Goal: Communication & Community: Share content

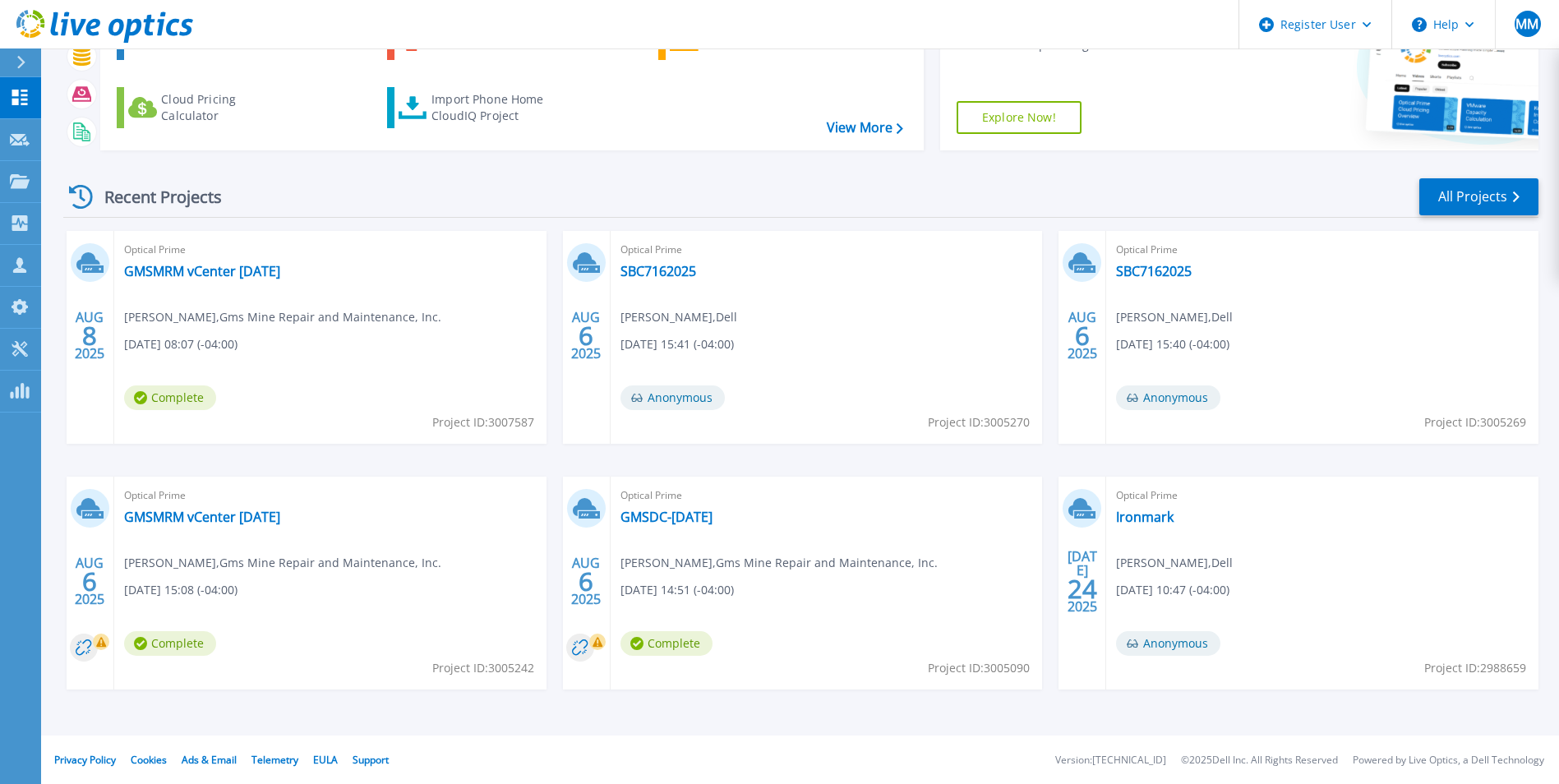
scroll to position [126, 0]
click at [226, 272] on link "GMSMRM vCenter [DATE]" at bounding box center [201, 271] width 156 height 17
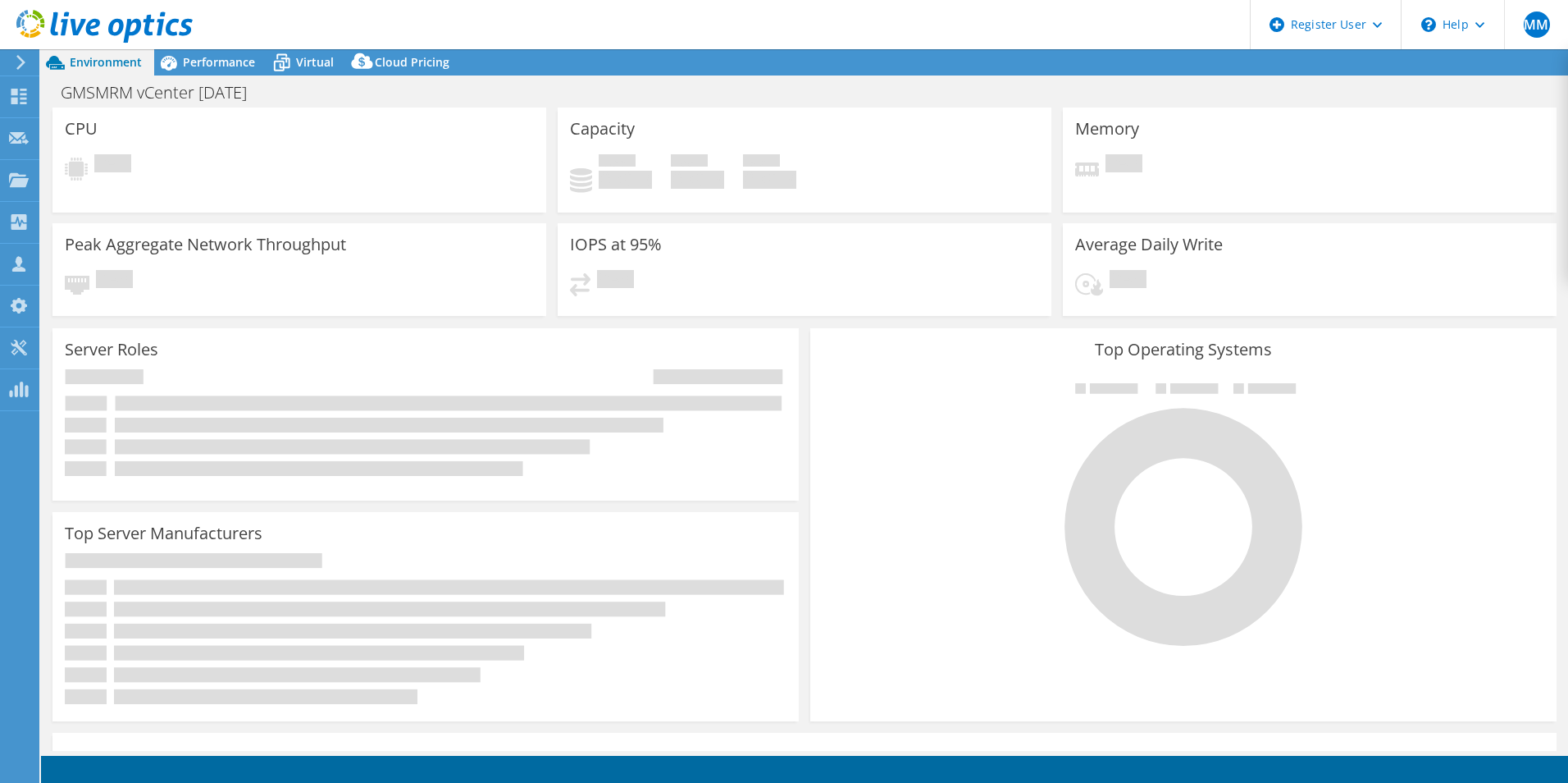
select select "USD"
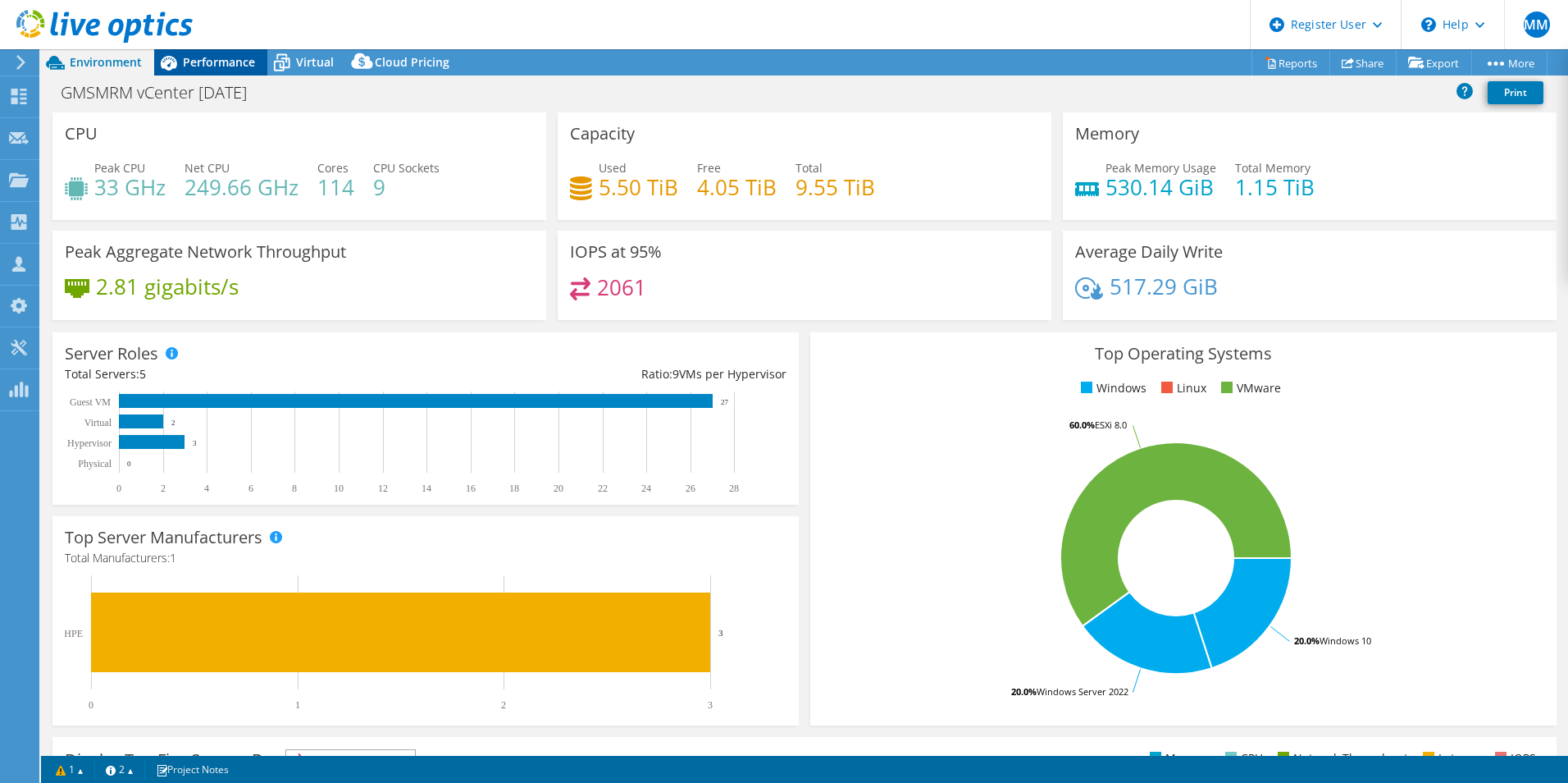
click at [182, 73] on icon at bounding box center [168, 63] width 29 height 29
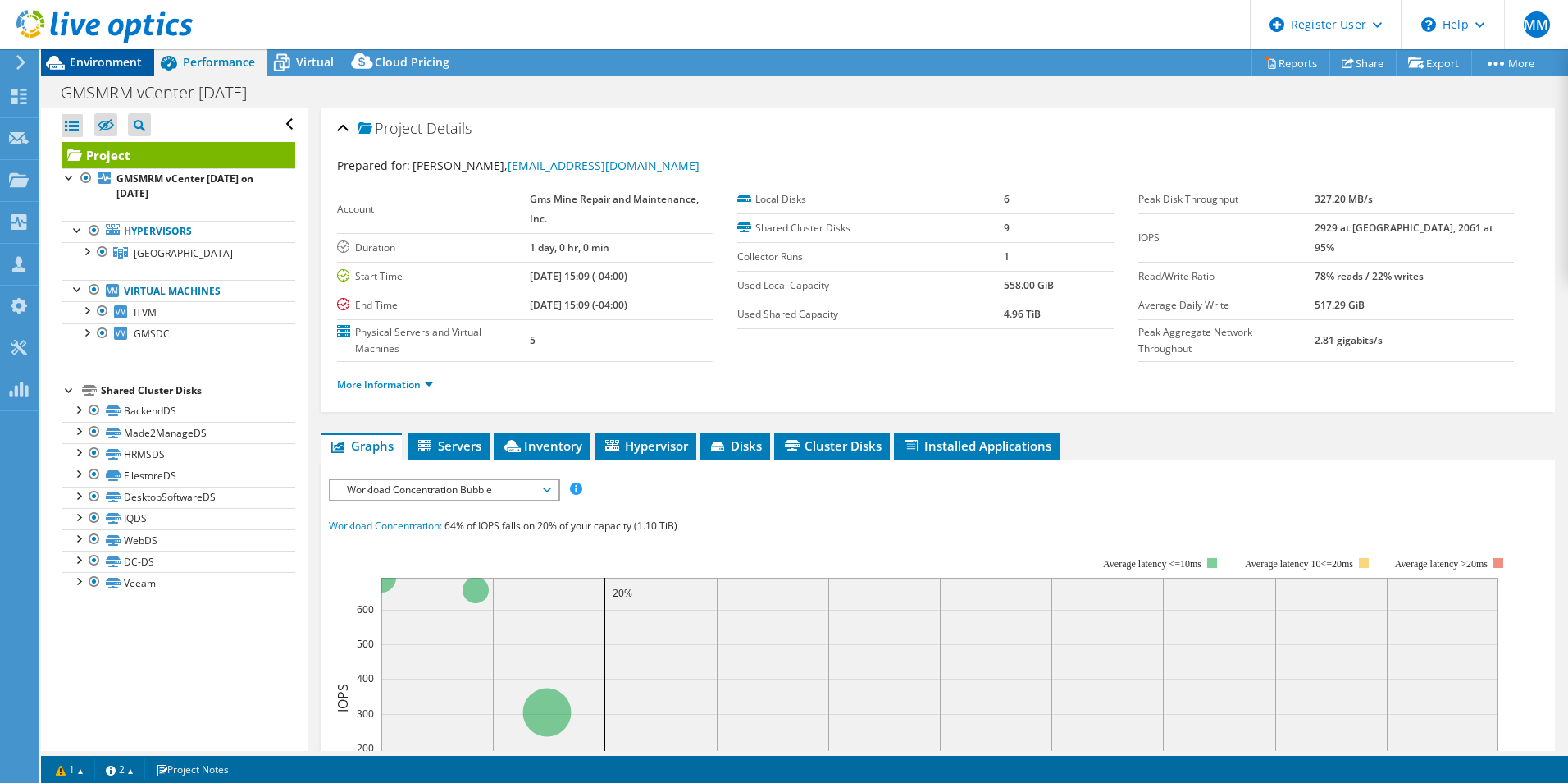
click at [114, 63] on span "Environment" at bounding box center [106, 62] width 73 height 16
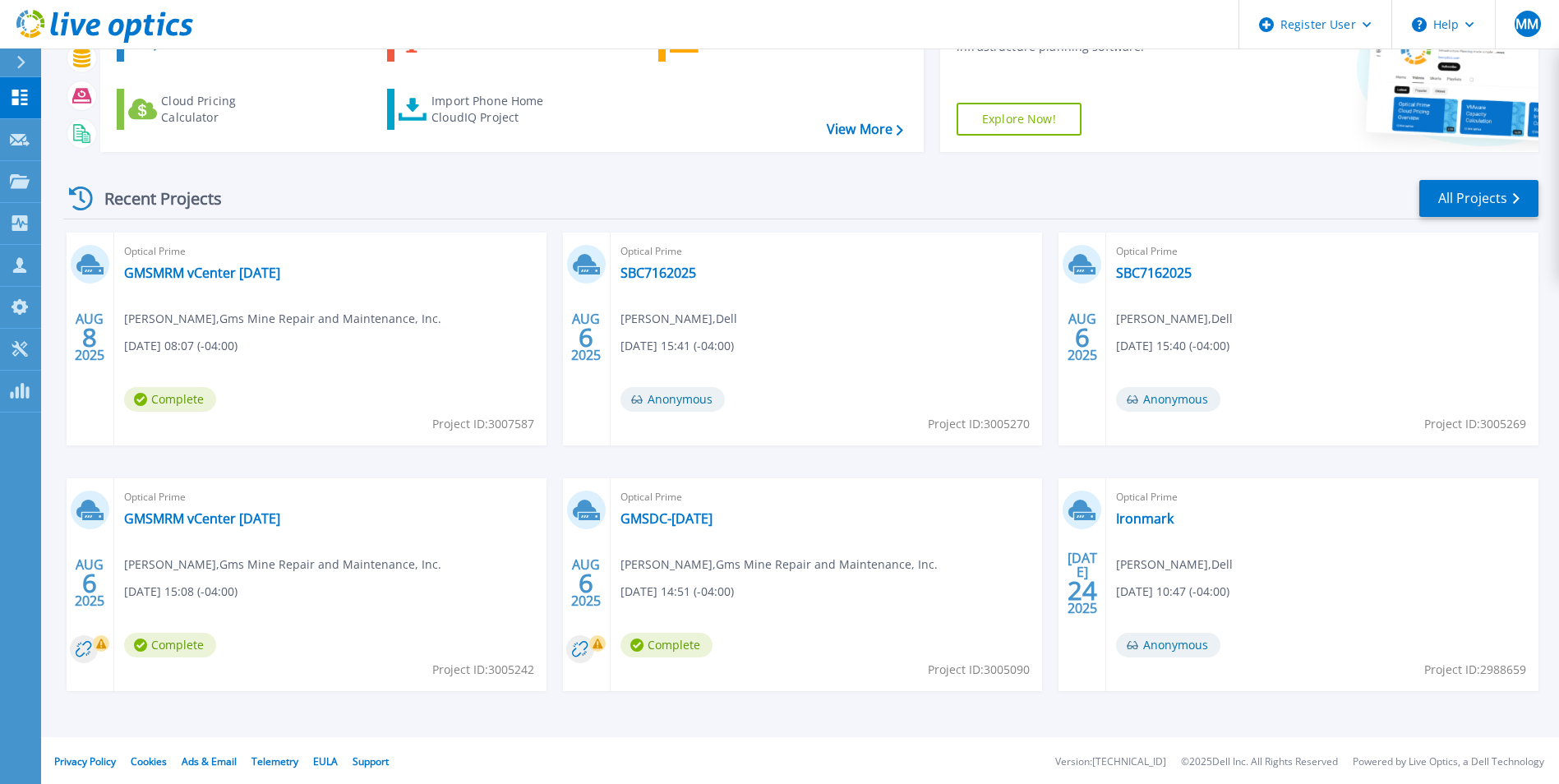
scroll to position [126, 0]
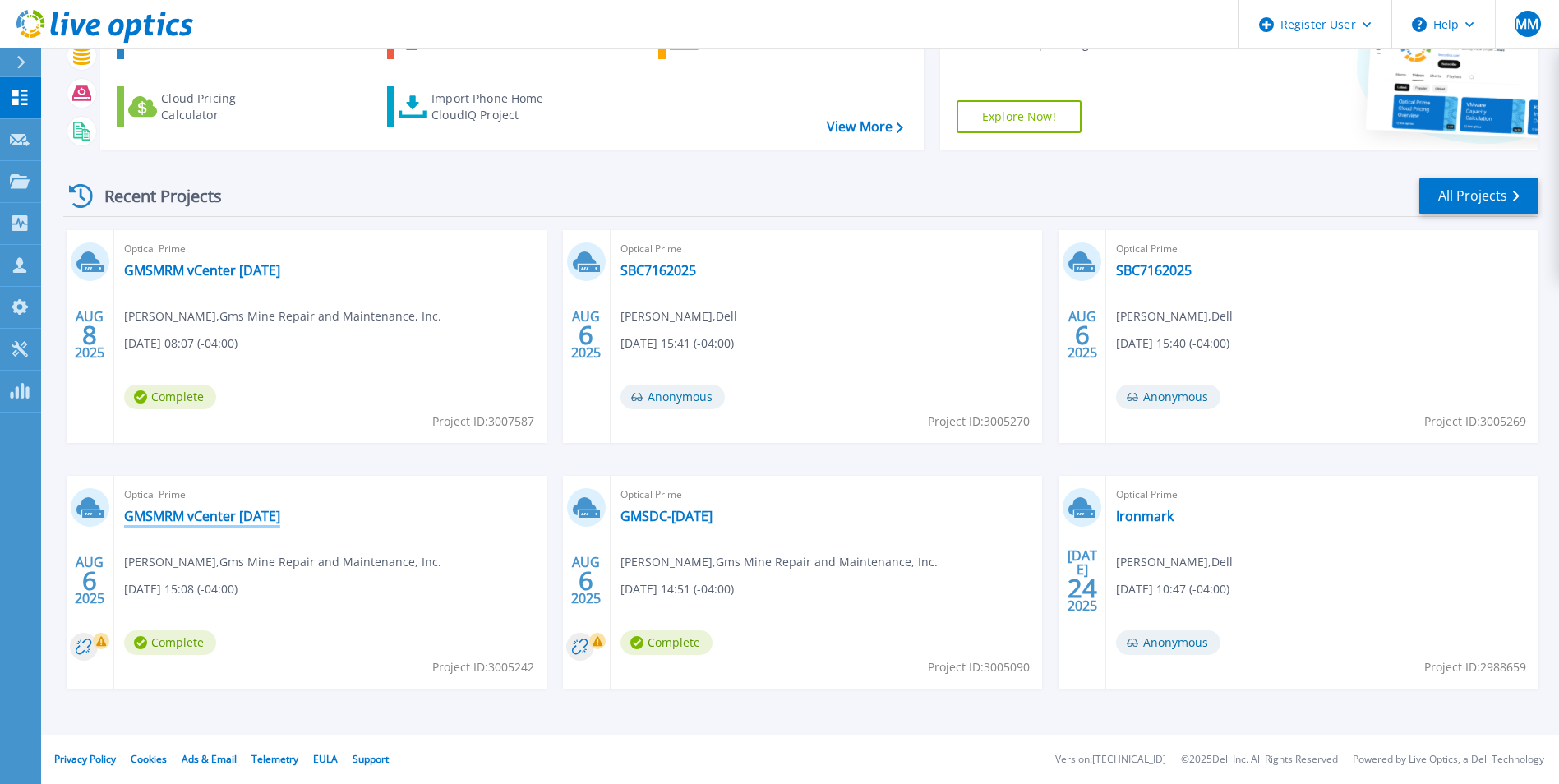
click at [198, 508] on link "GMSMRM vCenter [DATE]" at bounding box center [201, 516] width 156 height 17
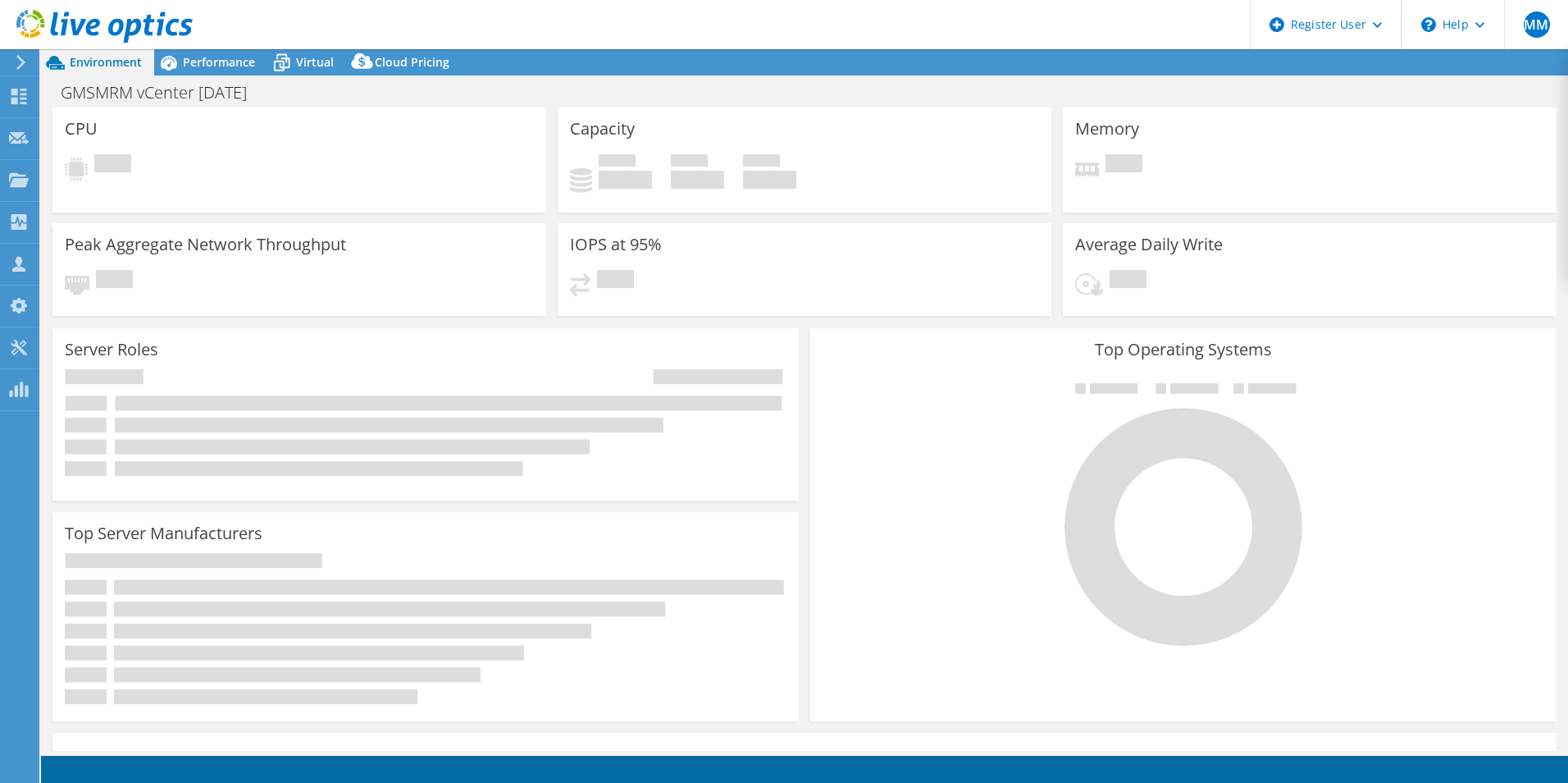
select select "USD"
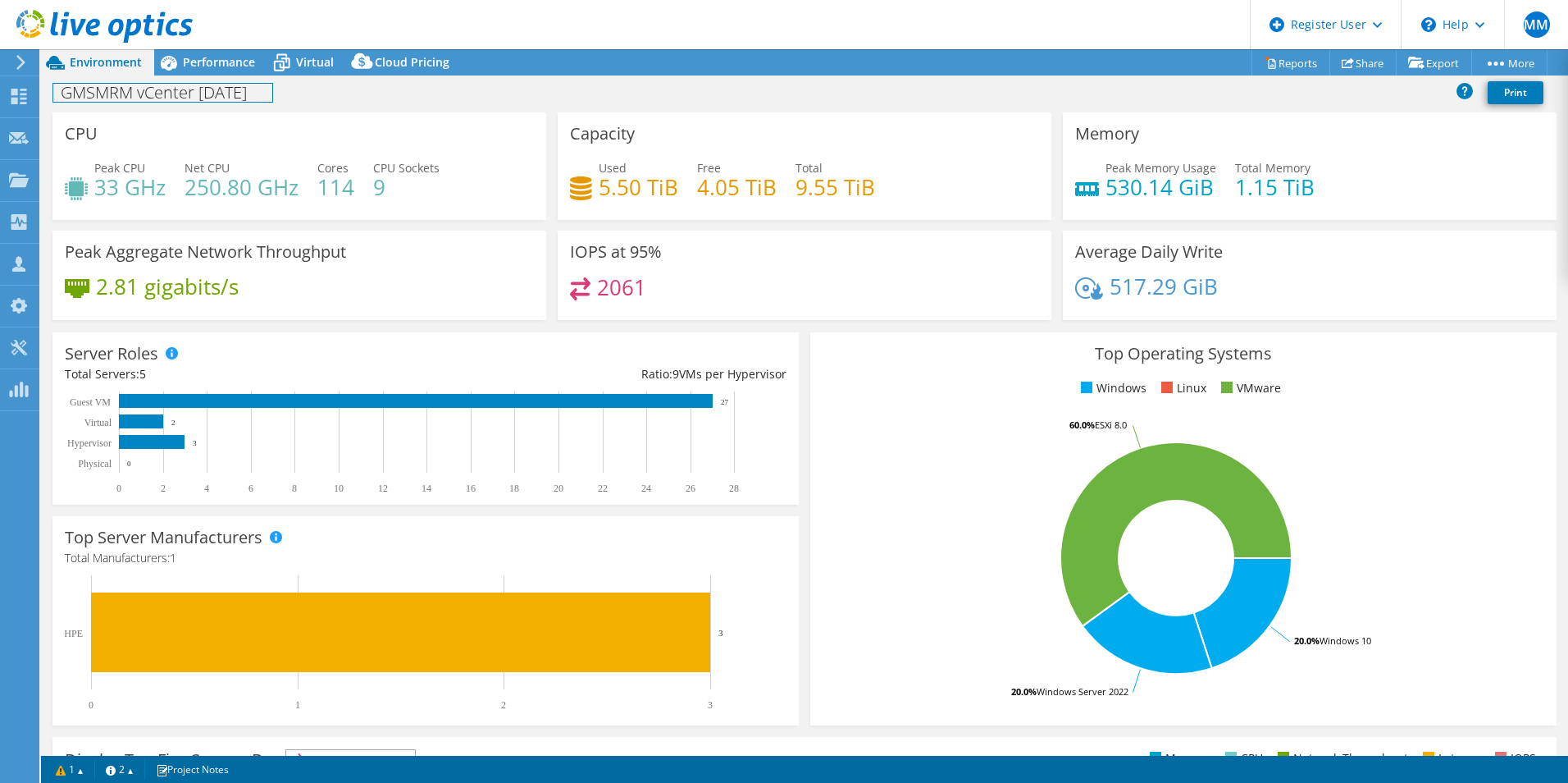
click at [246, 77] on div "GMSMRM vCenter Aug25 Print" at bounding box center [805, 94] width 1528 height 37
click at [222, 73] on div "Performance" at bounding box center [210, 63] width 113 height 26
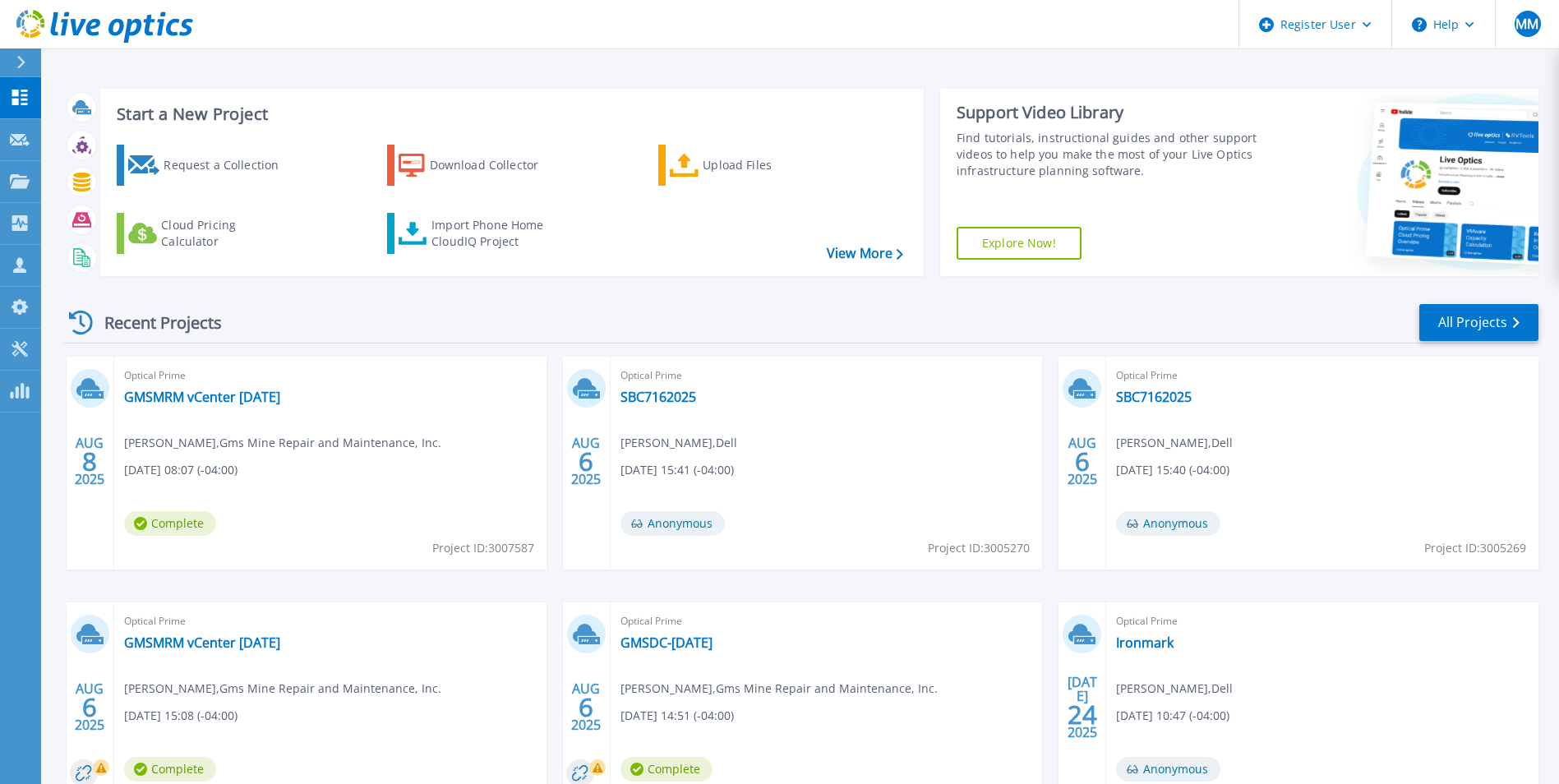
scroll to position [126, 0]
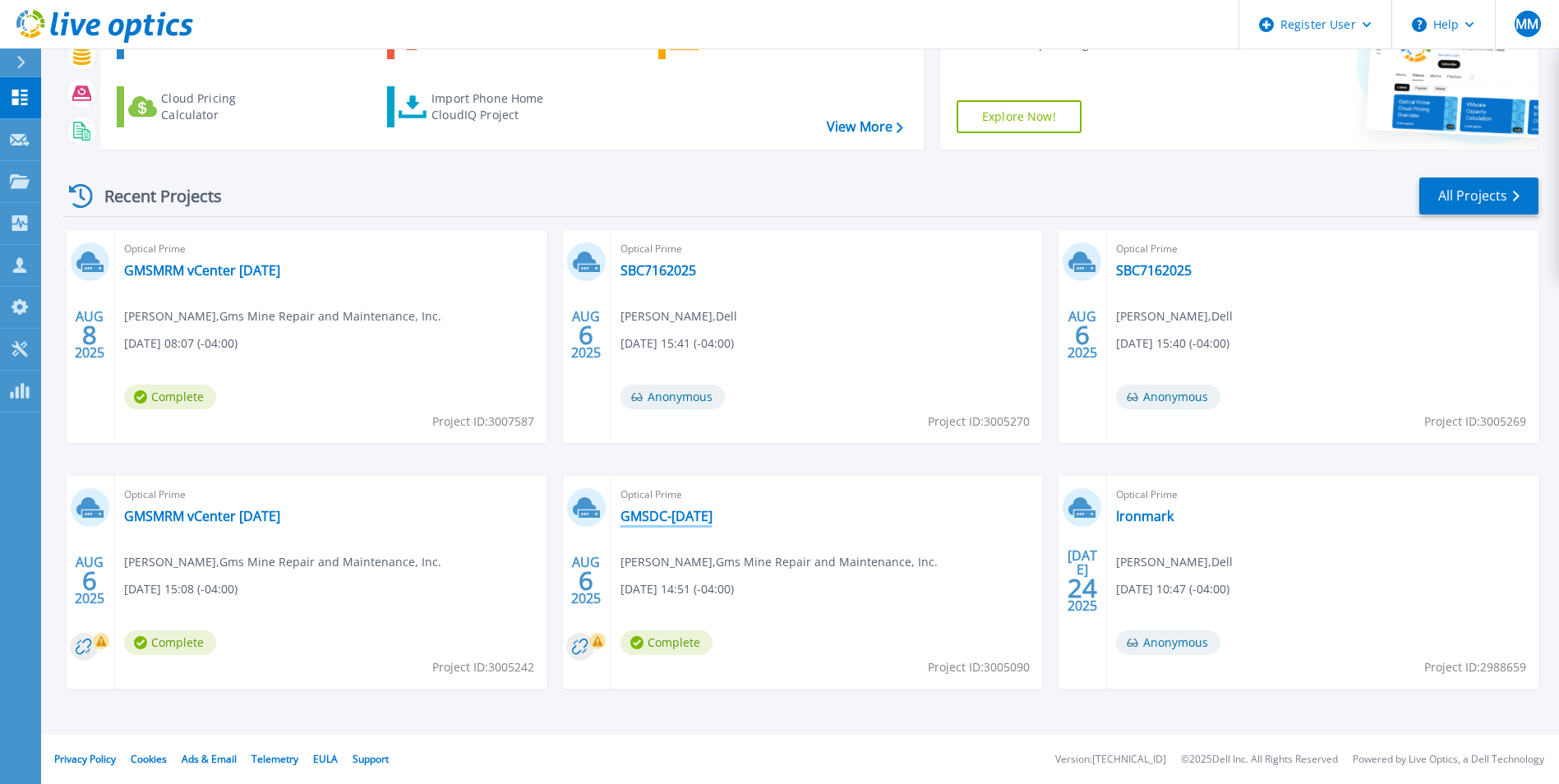
click at [654, 519] on link "GMSDC-[DATE]" at bounding box center [666, 516] width 92 height 17
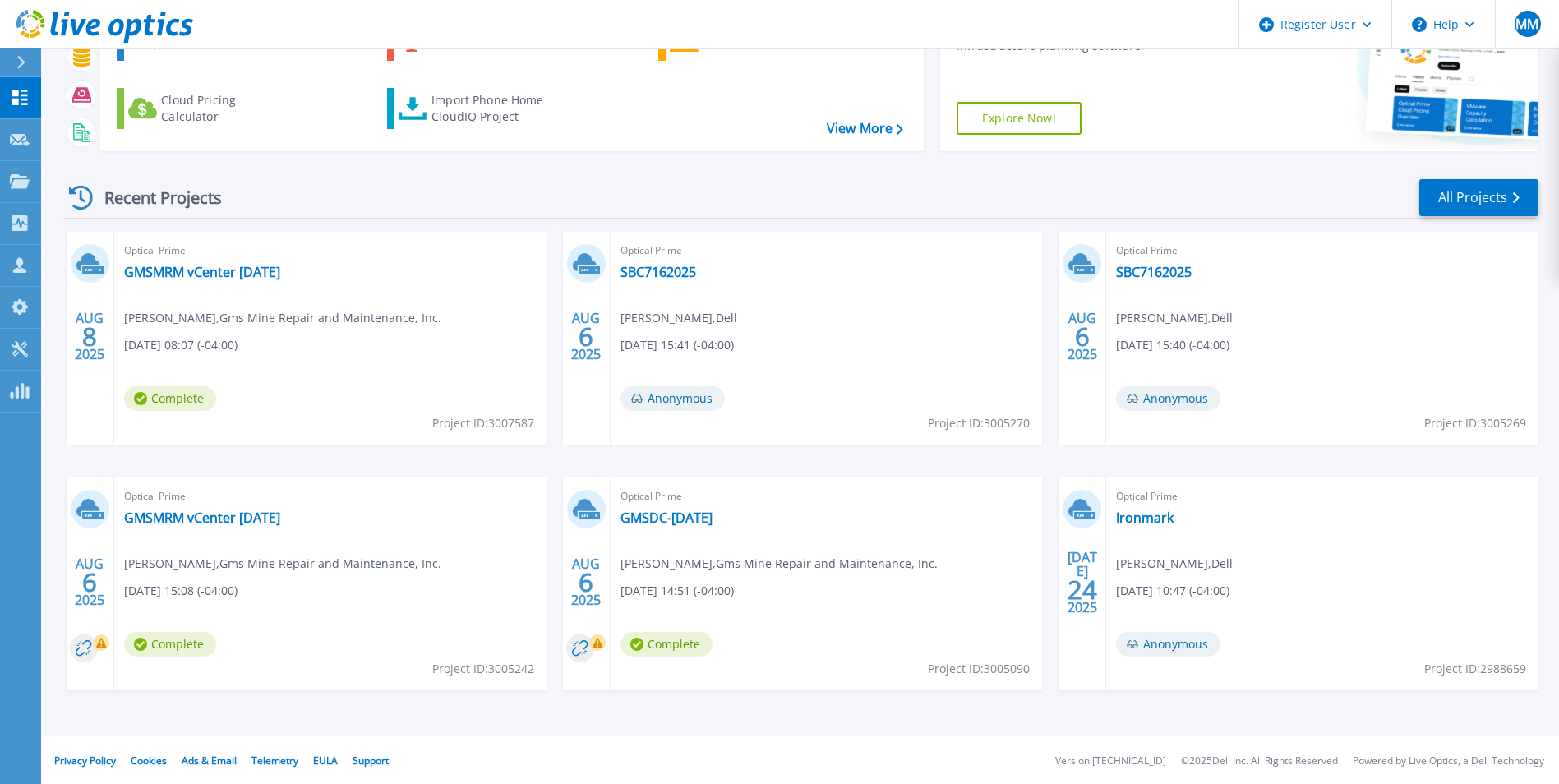
scroll to position [126, 0]
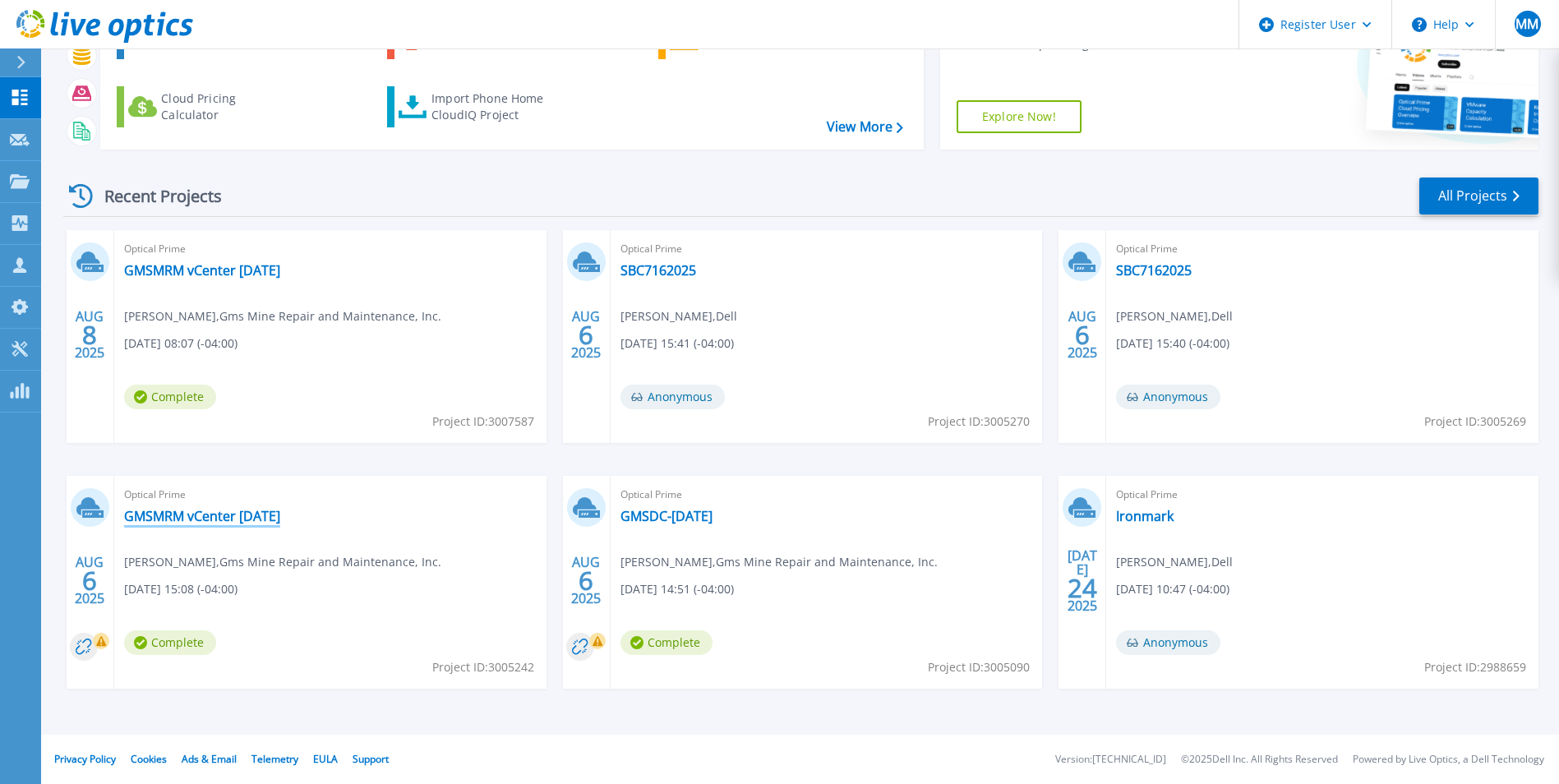
click at [206, 521] on link "GMSMRM vCenter [DATE]" at bounding box center [201, 516] width 156 height 17
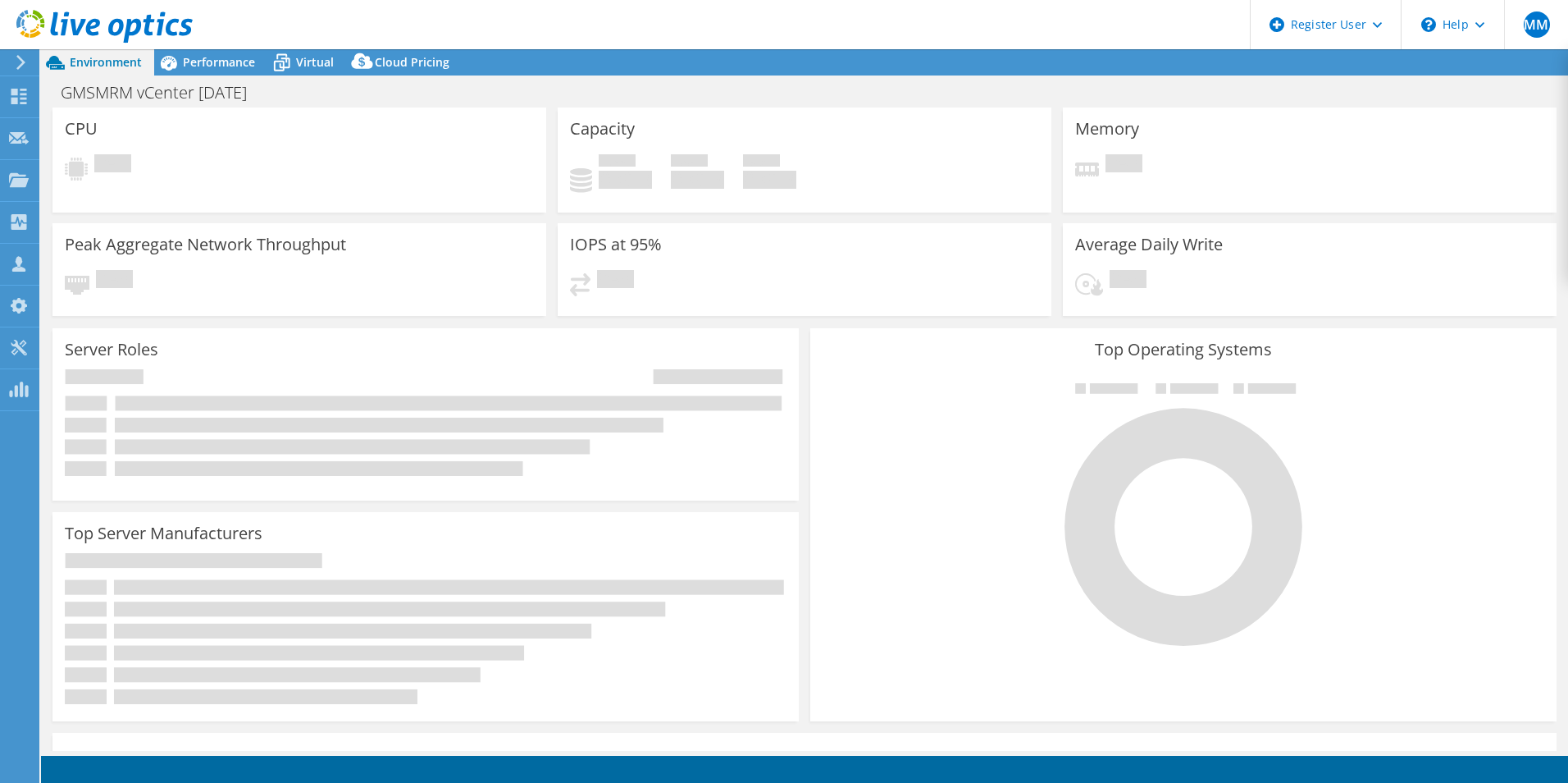
select select "USD"
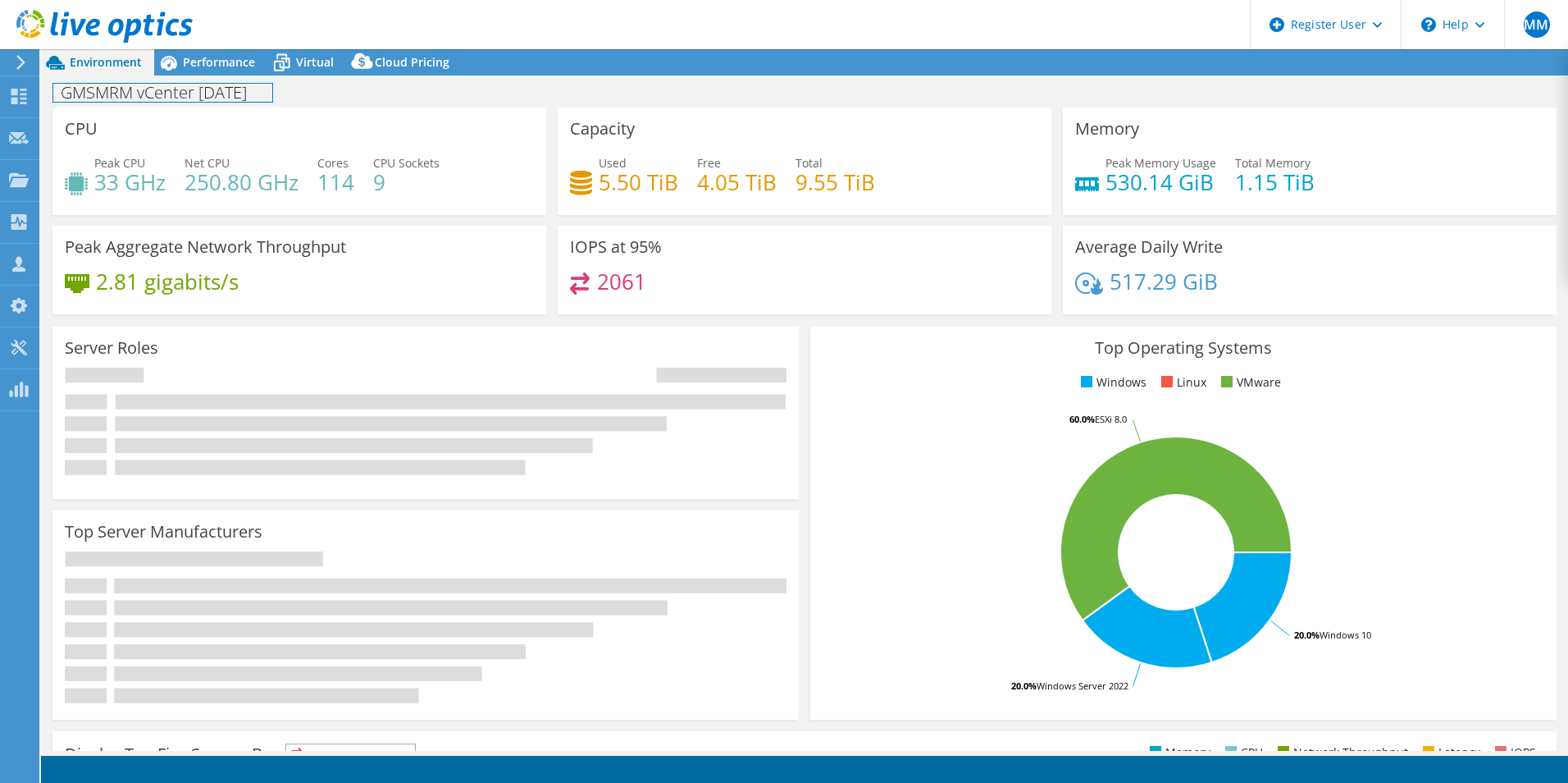
click at [215, 77] on div "GMSMRM vCenter Aug25 Print" at bounding box center [805, 91] width 1528 height 32
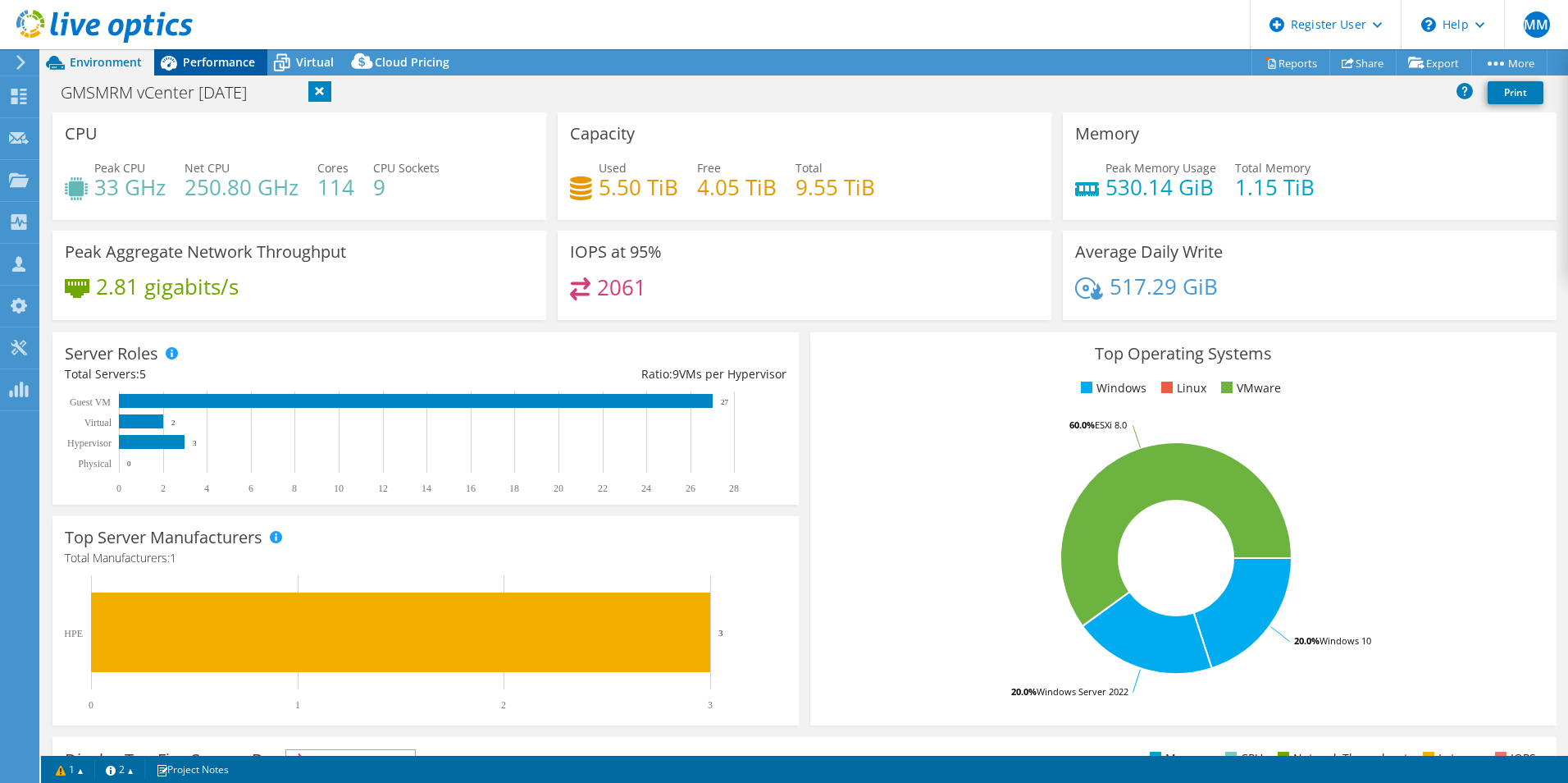
click at [217, 68] on span "Performance" at bounding box center [219, 62] width 73 height 16
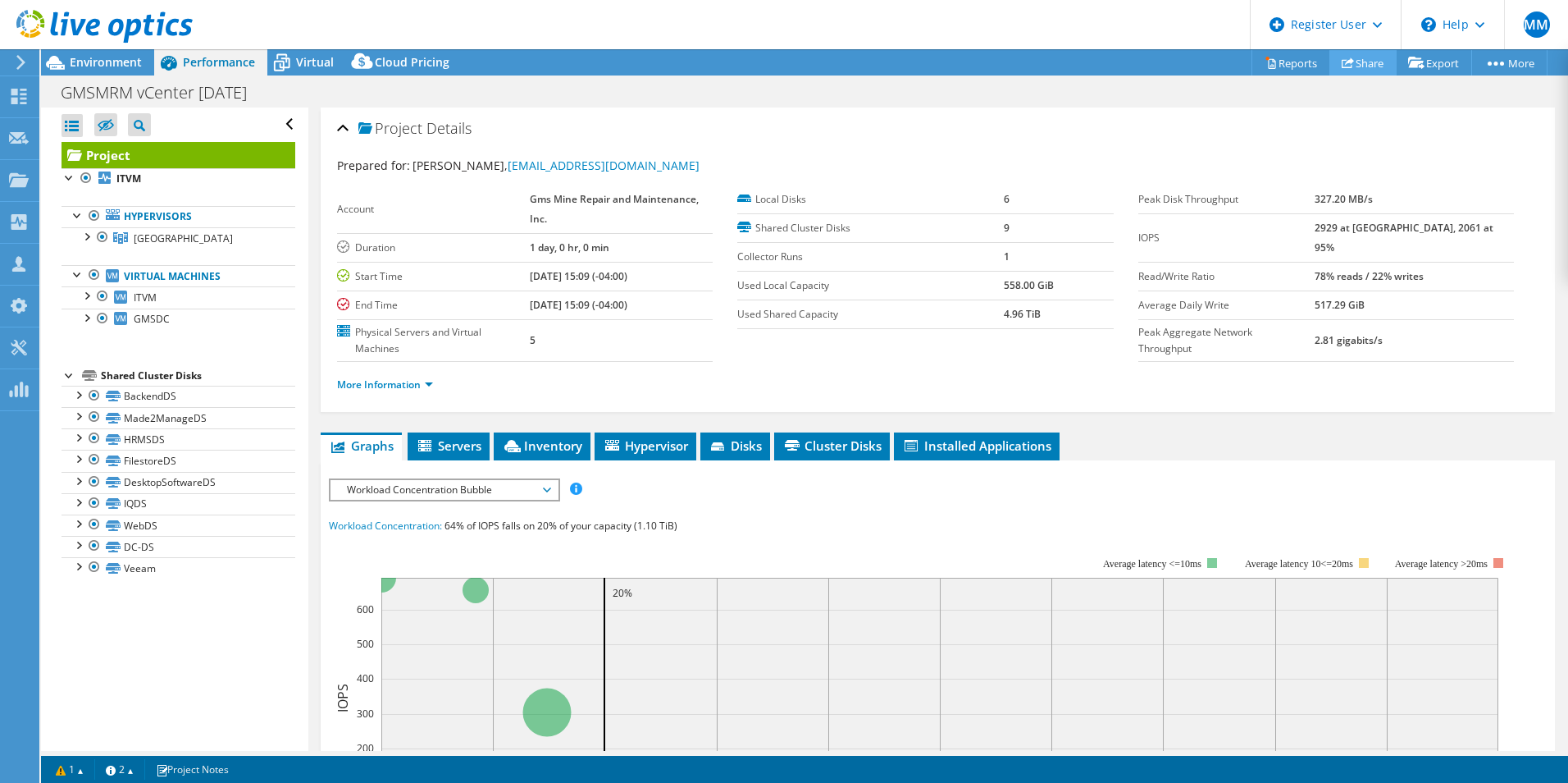
click at [1346, 63] on link "Share" at bounding box center [1364, 63] width 68 height 26
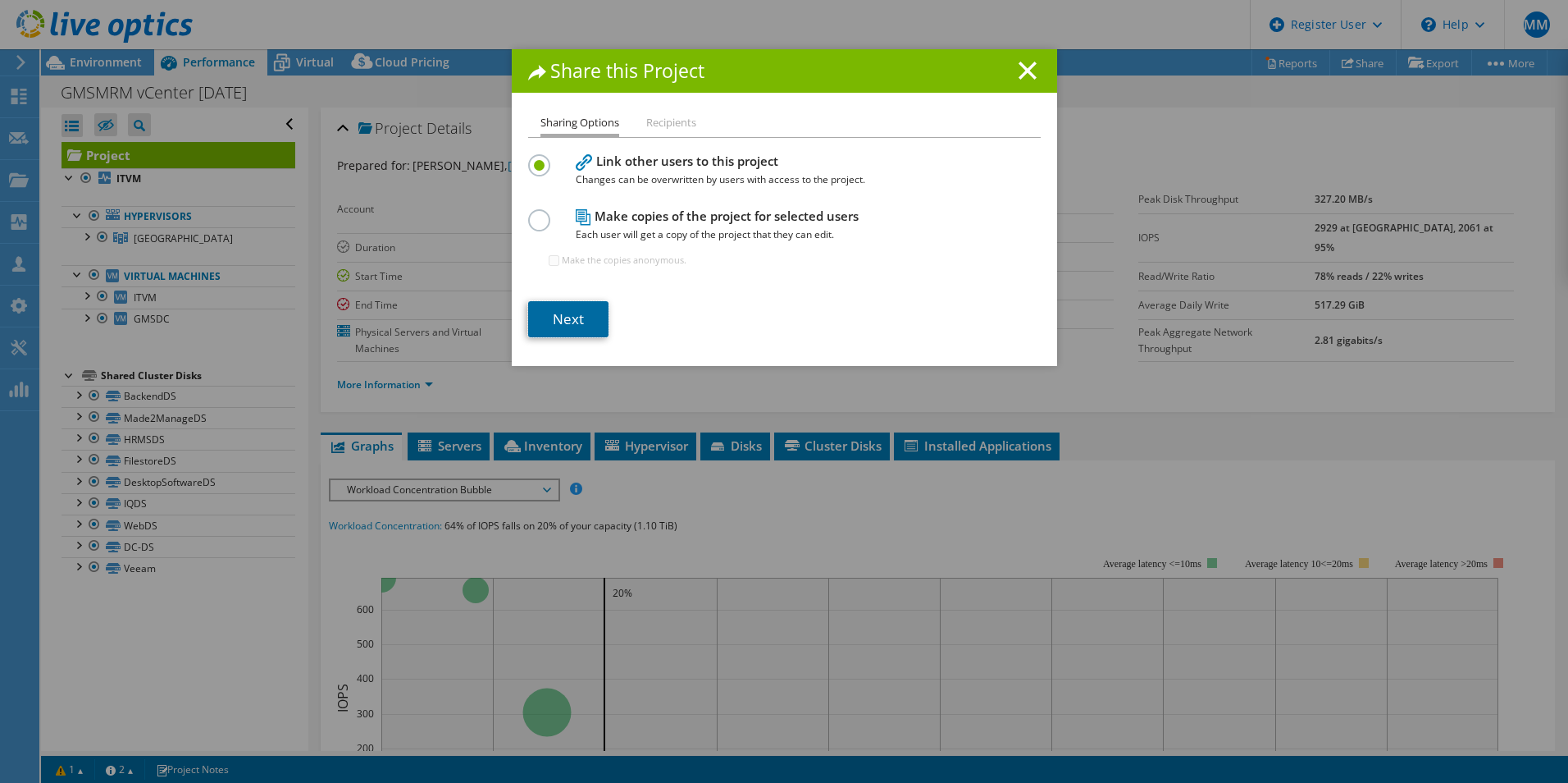
click at [580, 320] on link "Next" at bounding box center [569, 319] width 81 height 36
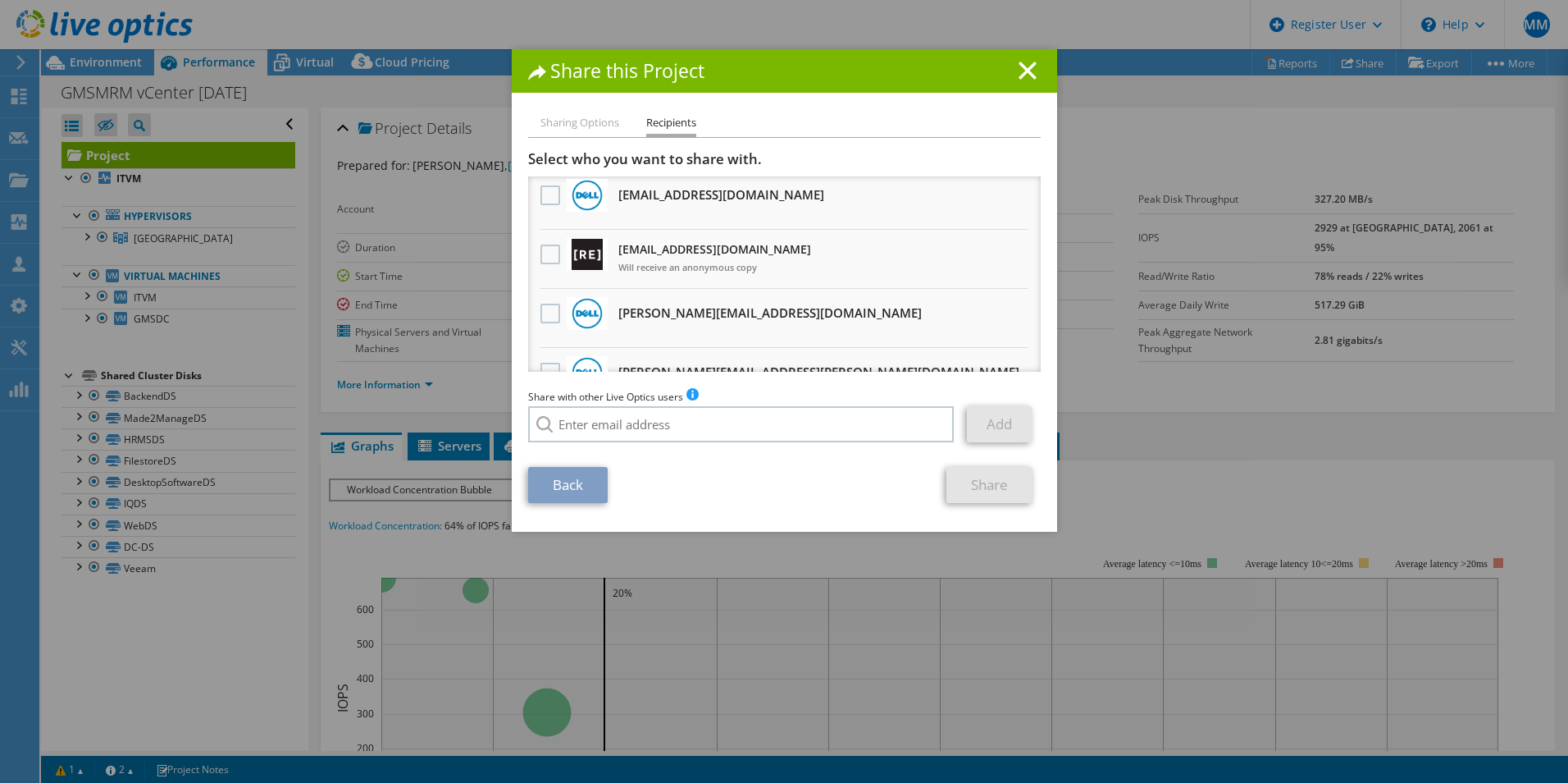
scroll to position [246, 0]
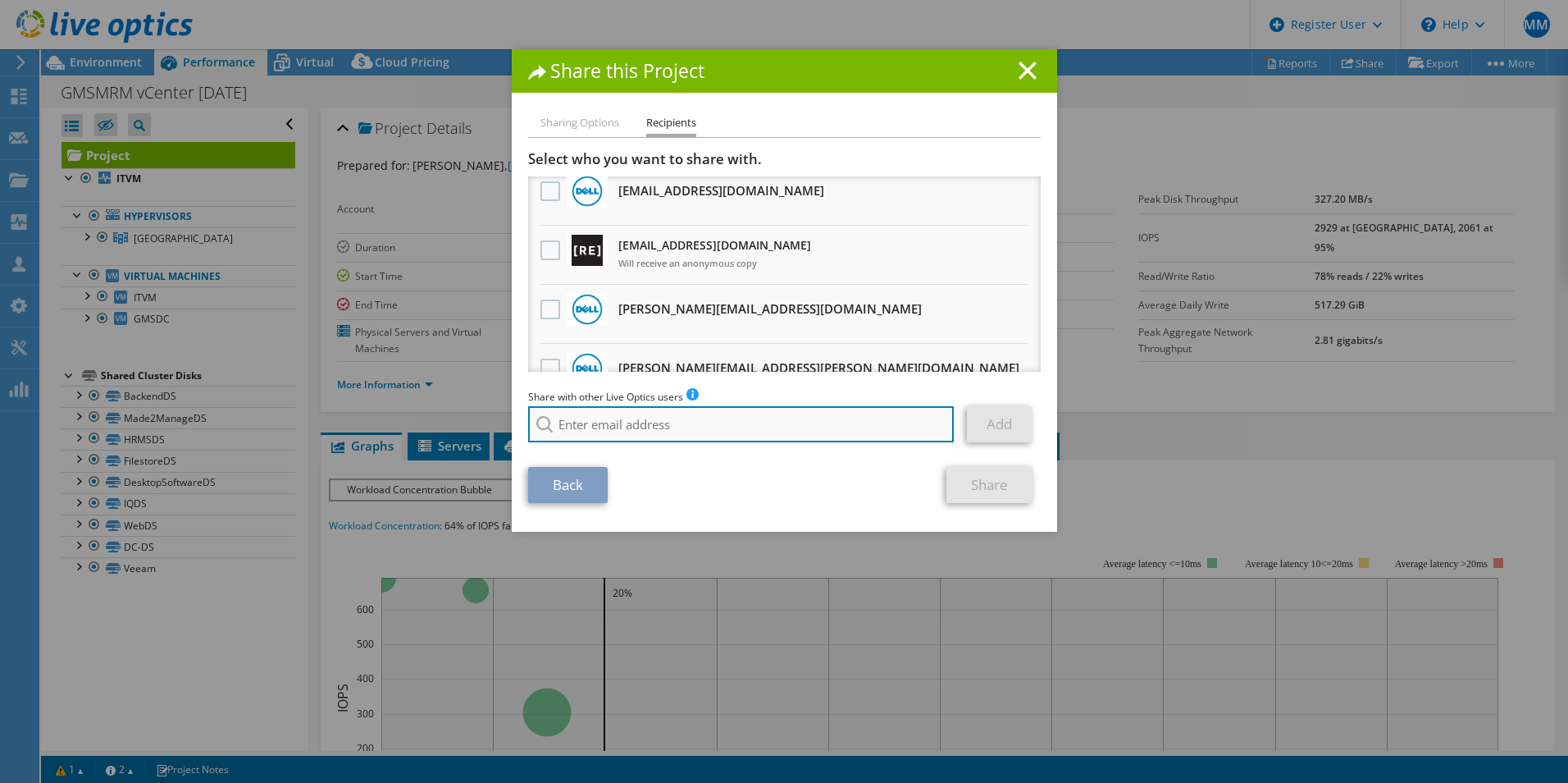
click at [620, 429] on input "search" at bounding box center [742, 424] width 427 height 36
drag, startPoint x: 628, startPoint y: 443, endPoint x: 654, endPoint y: 430, distance: 29.1
click at [630, 442] on li "[EMAIL_ADDRESS][DOMAIN_NAME]" at bounding box center [622, 447] width 189 height 20
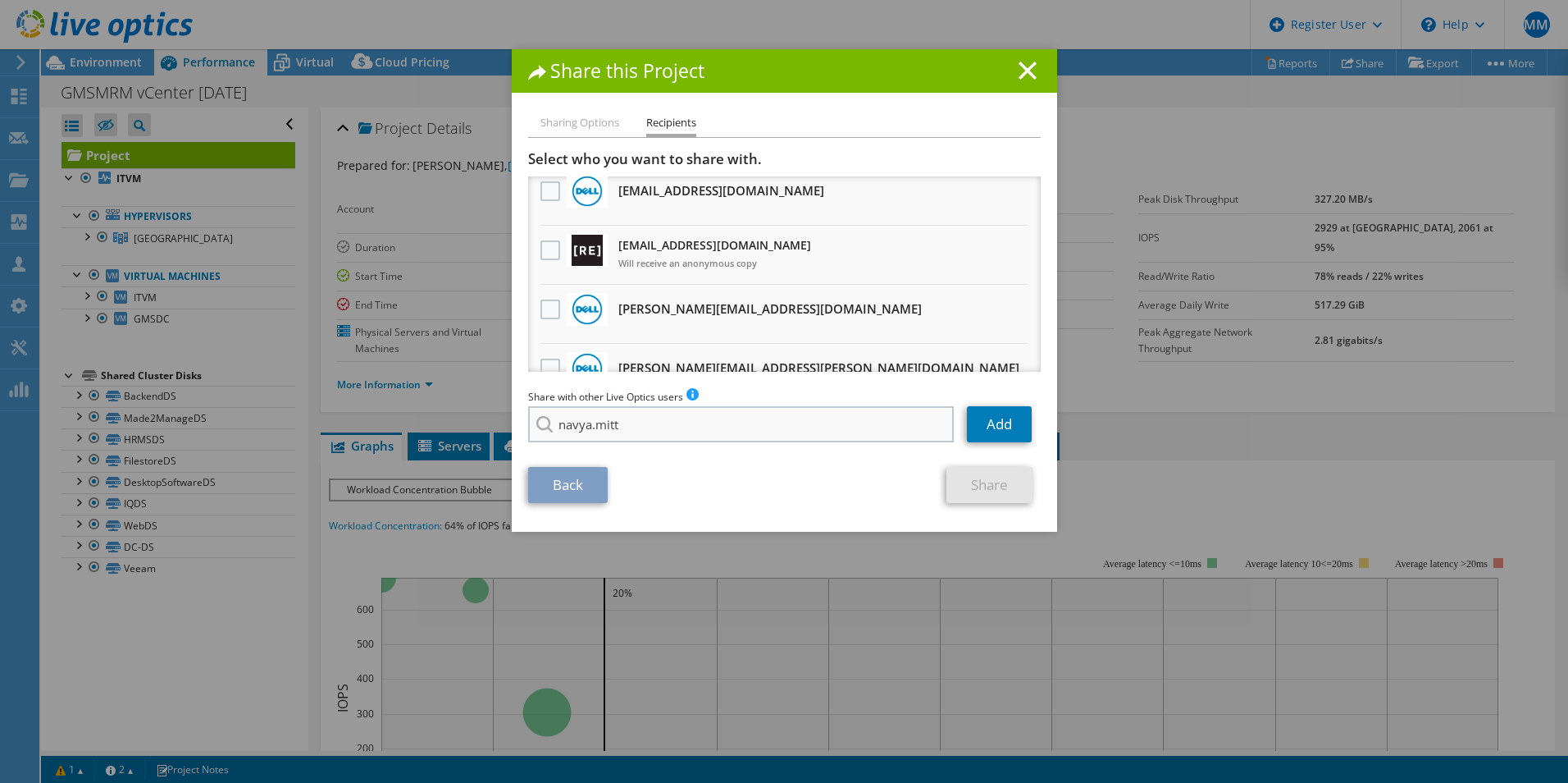
type input "[EMAIL_ADDRESS][DOMAIN_NAME]"
click at [1002, 420] on link "Add" at bounding box center [999, 424] width 65 height 36
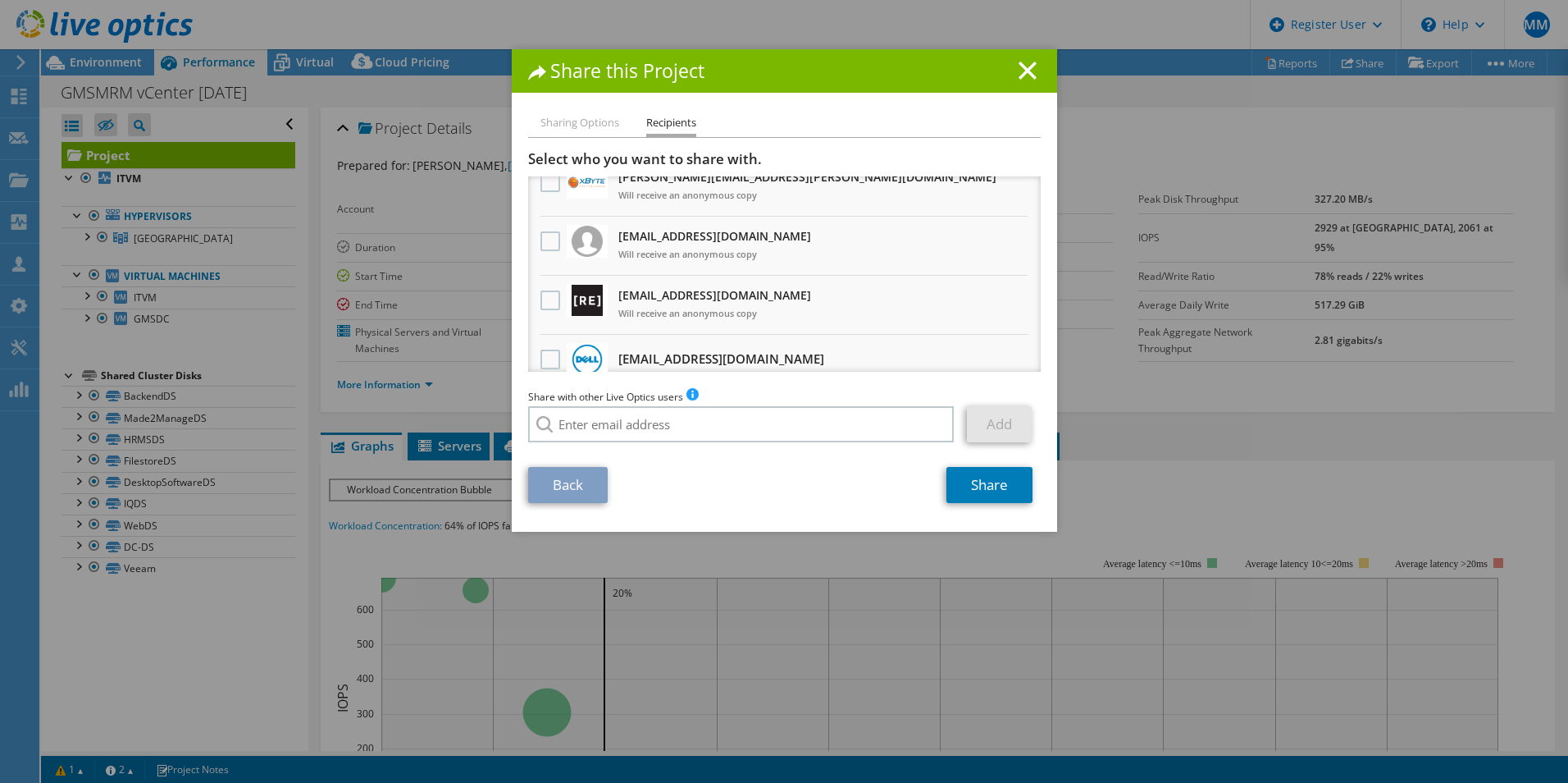
scroll to position [0, 0]
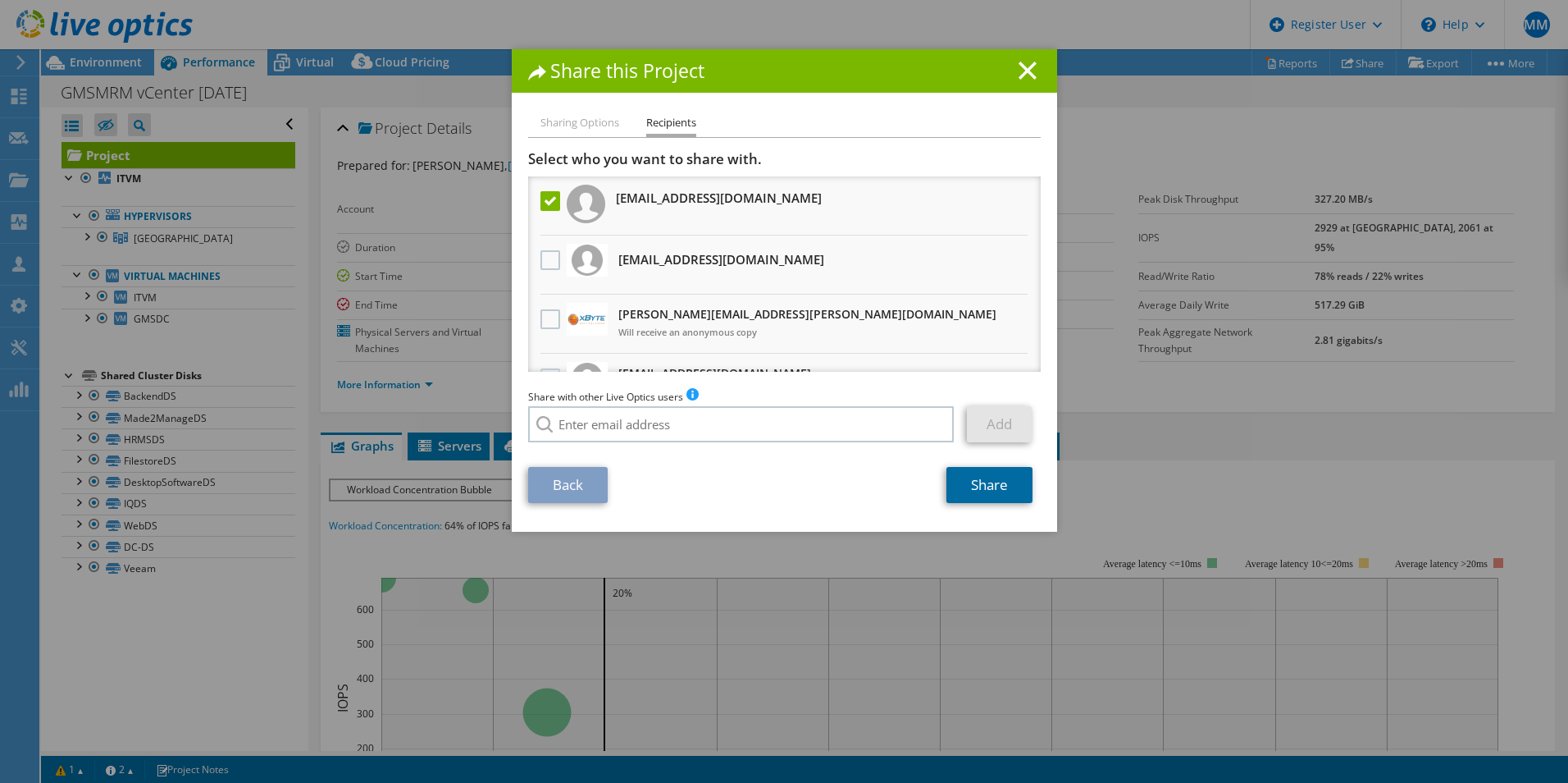
click at [990, 490] on link "Share" at bounding box center [990, 485] width 87 height 36
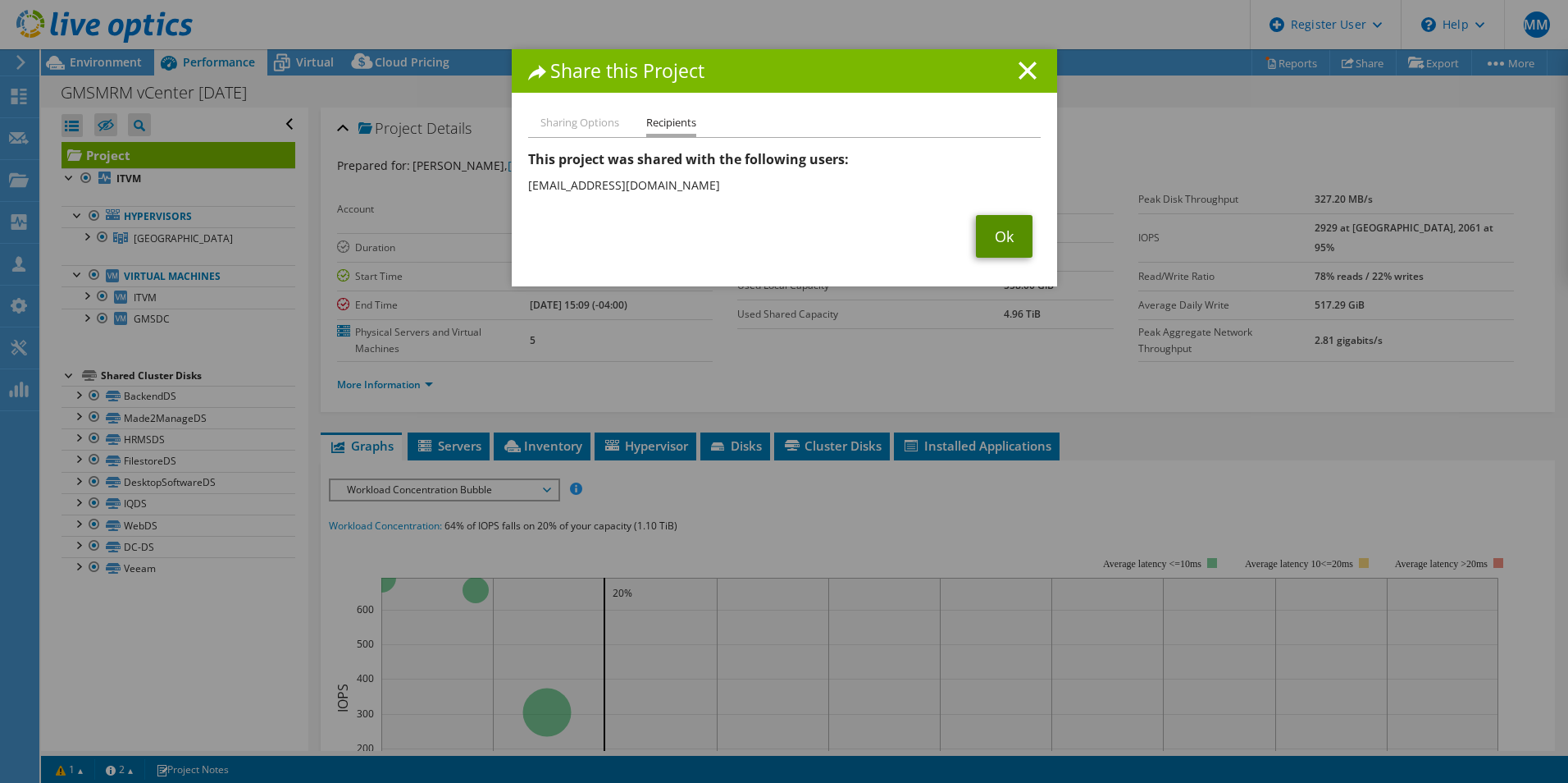
click at [989, 240] on link "Ok" at bounding box center [1004, 237] width 57 height 43
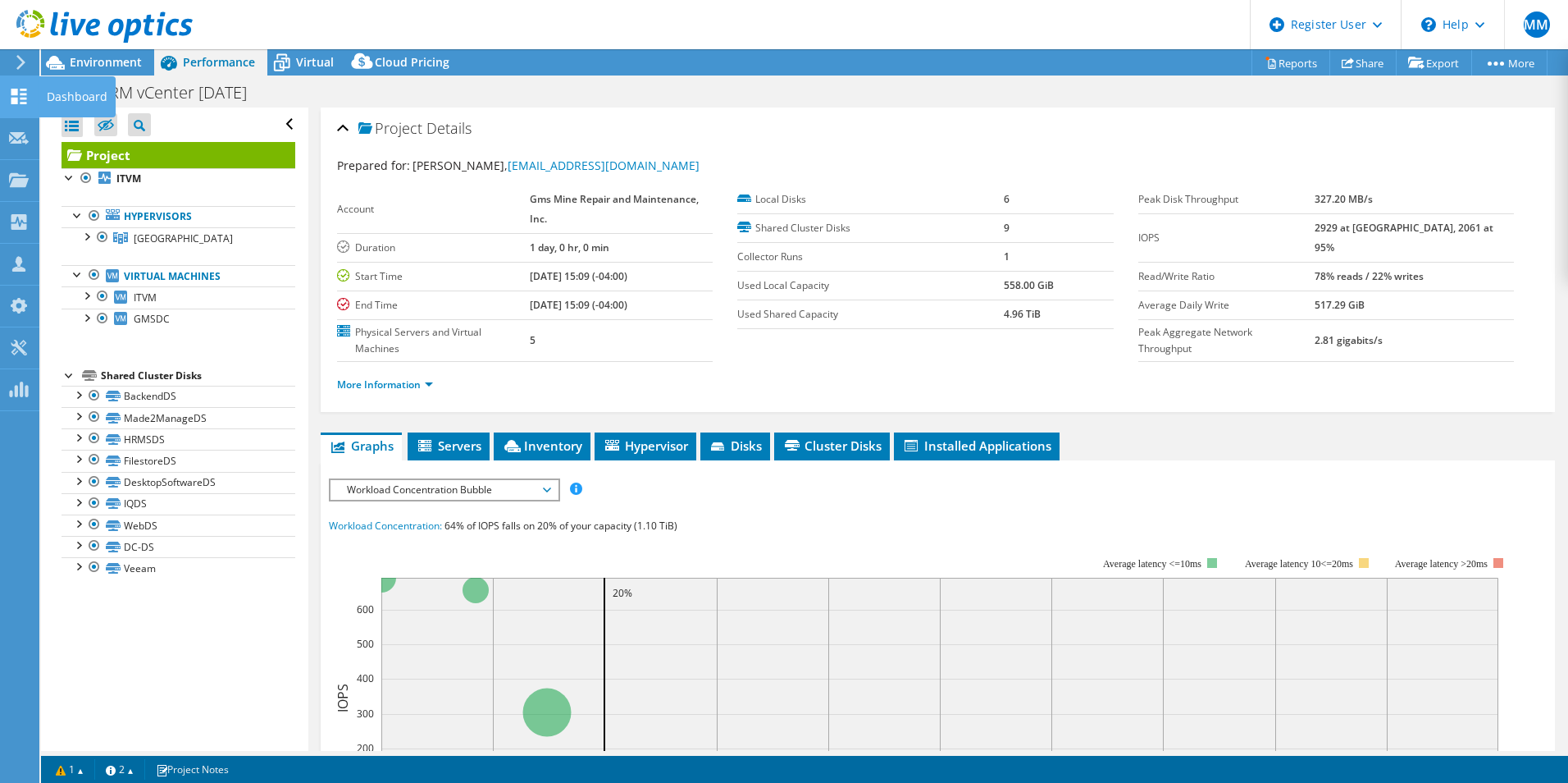
click at [25, 89] on icon at bounding box center [19, 96] width 20 height 16
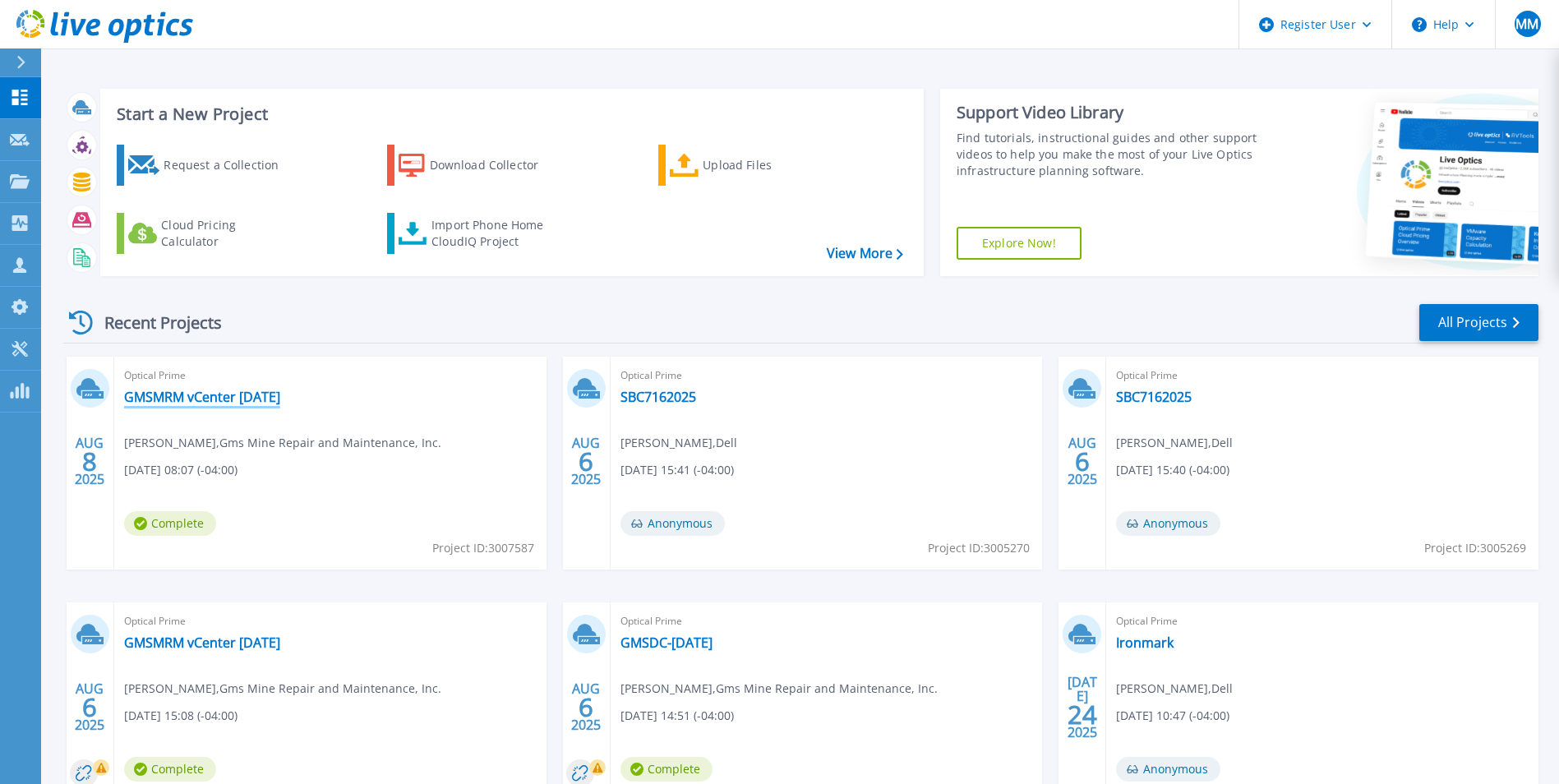
click at [243, 395] on link "GMSMRM vCenter [DATE]" at bounding box center [201, 397] width 156 height 17
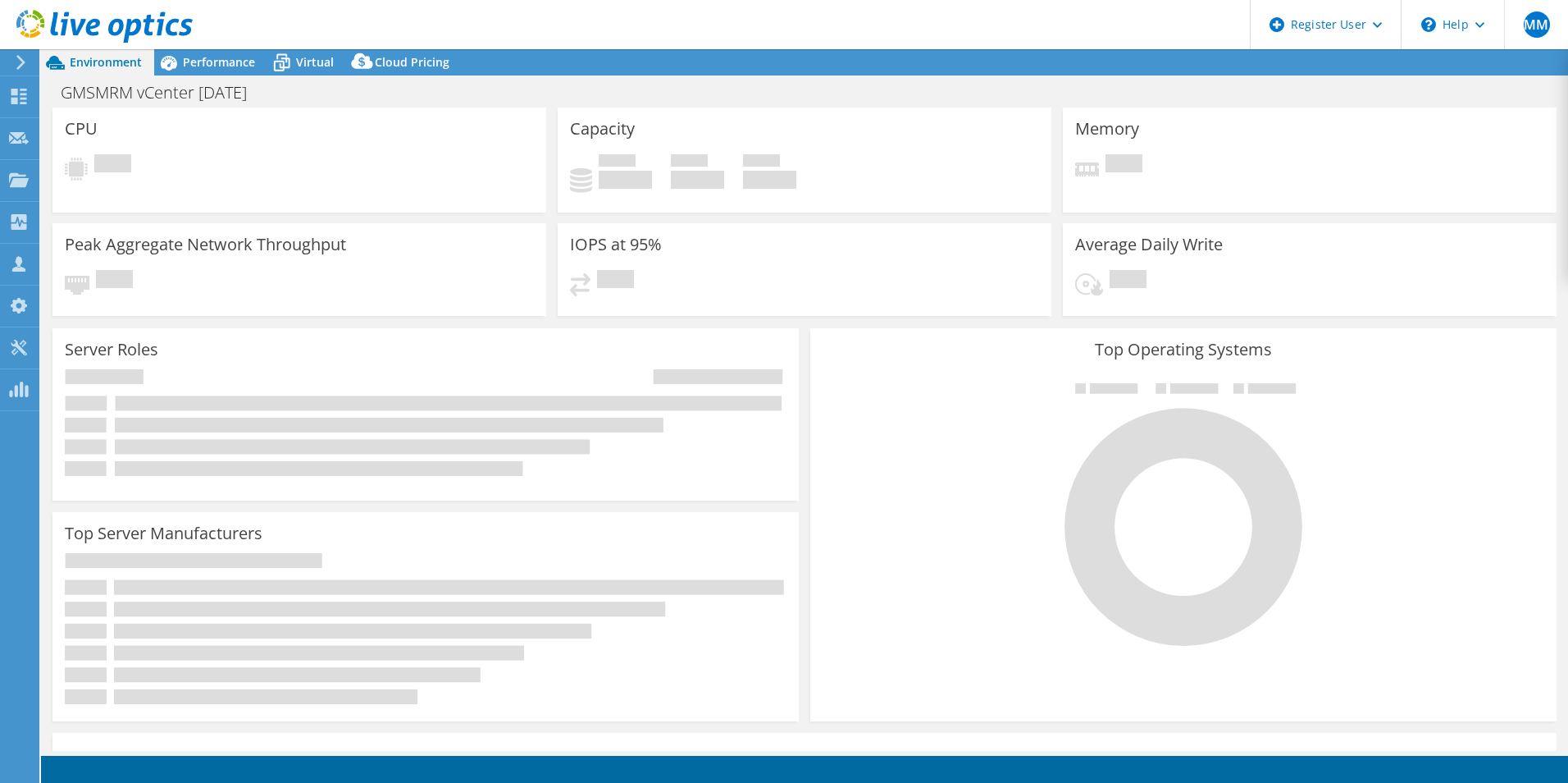
select select "USD"
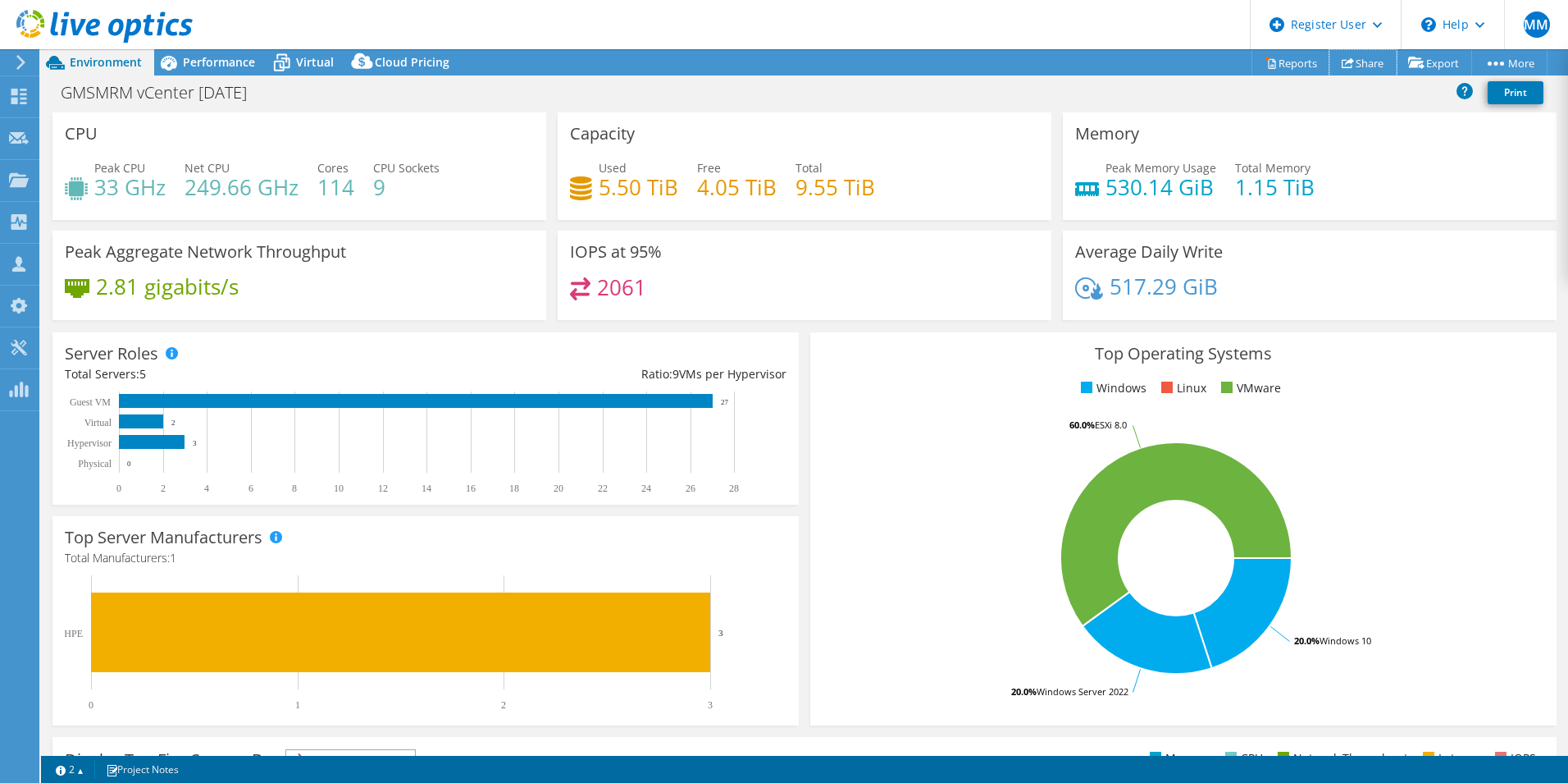
click at [1363, 68] on link "Share" at bounding box center [1364, 63] width 68 height 26
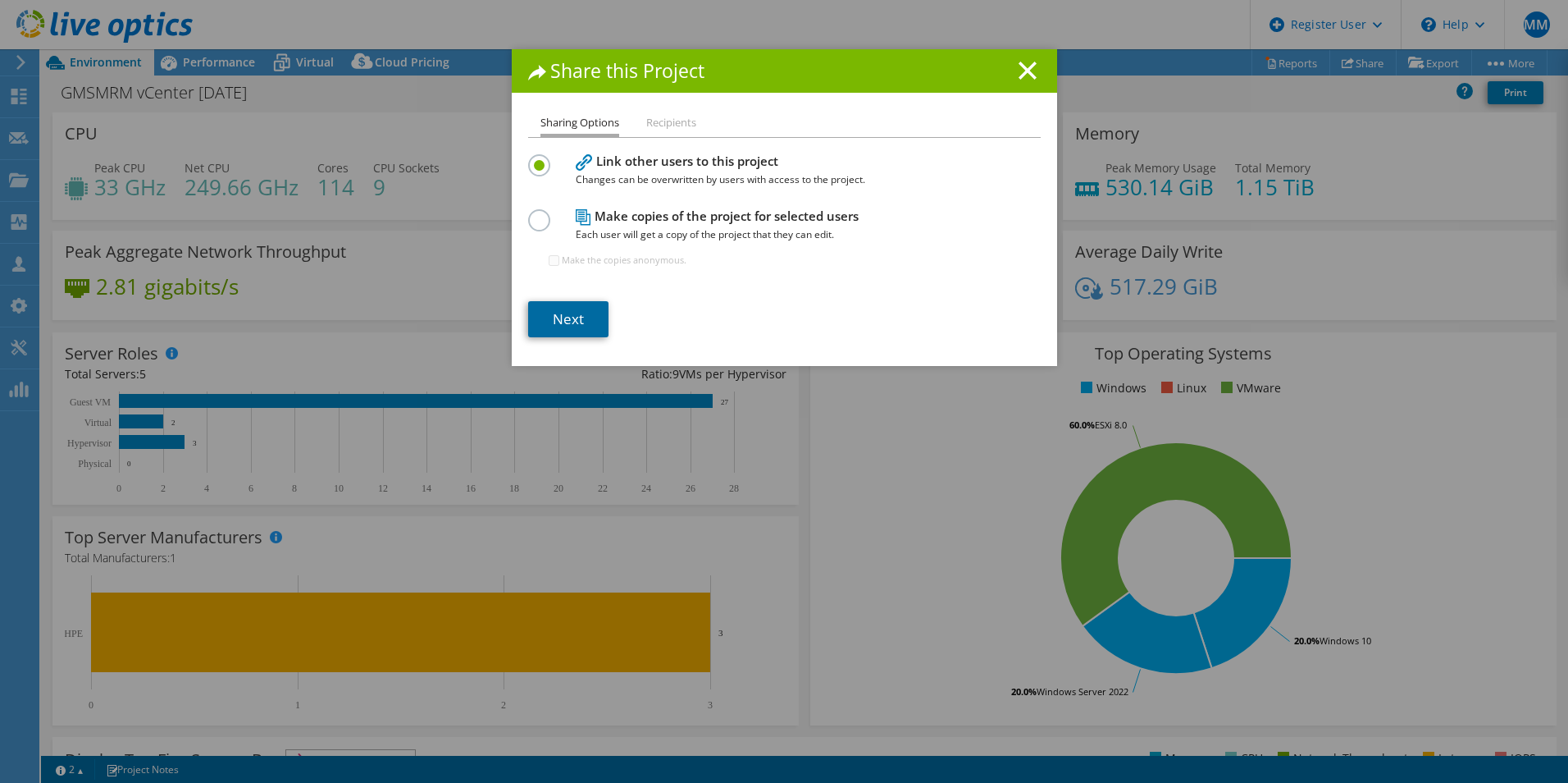
click at [546, 317] on link "Next" at bounding box center [569, 319] width 81 height 36
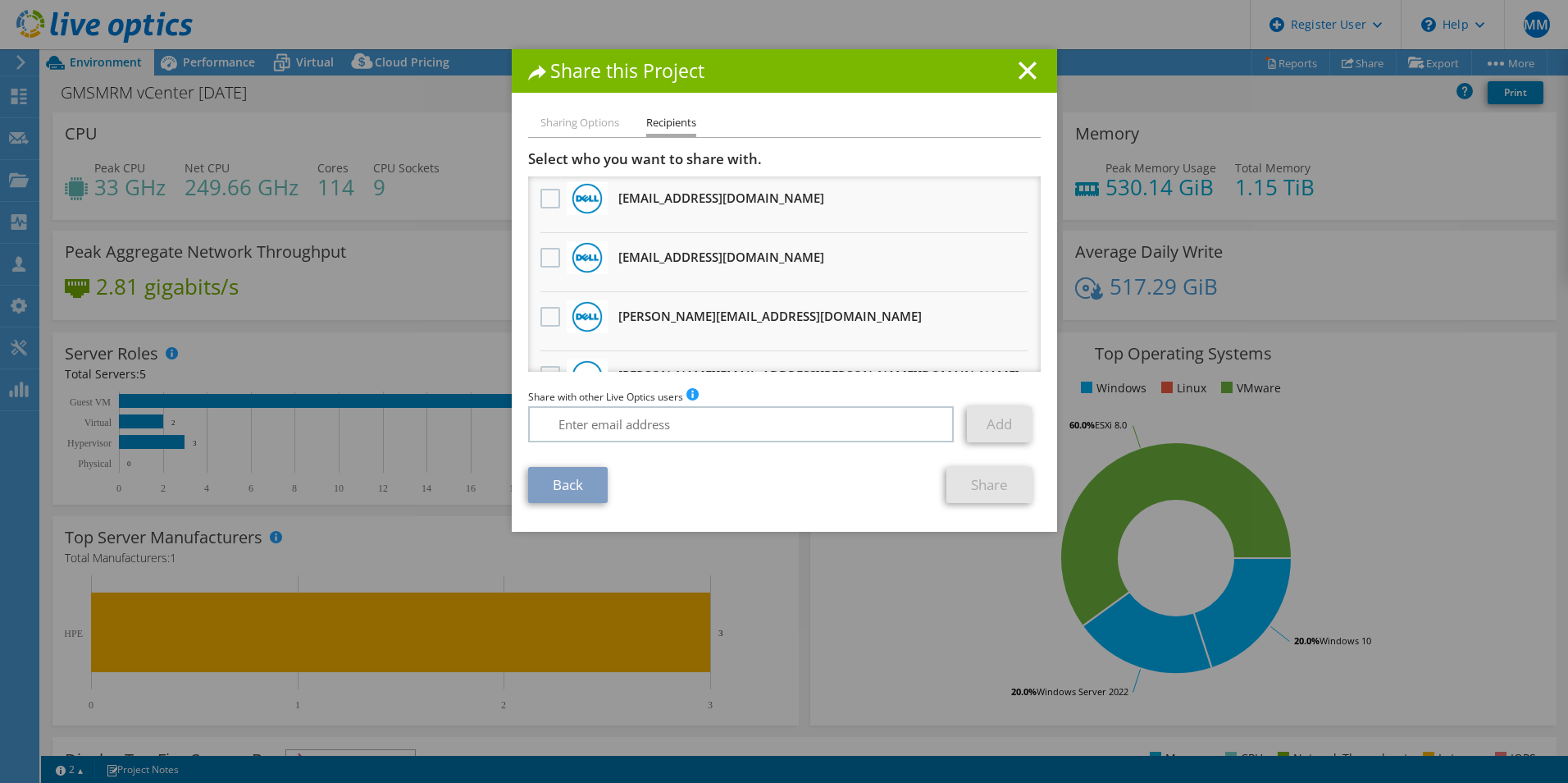
scroll to position [246, 0]
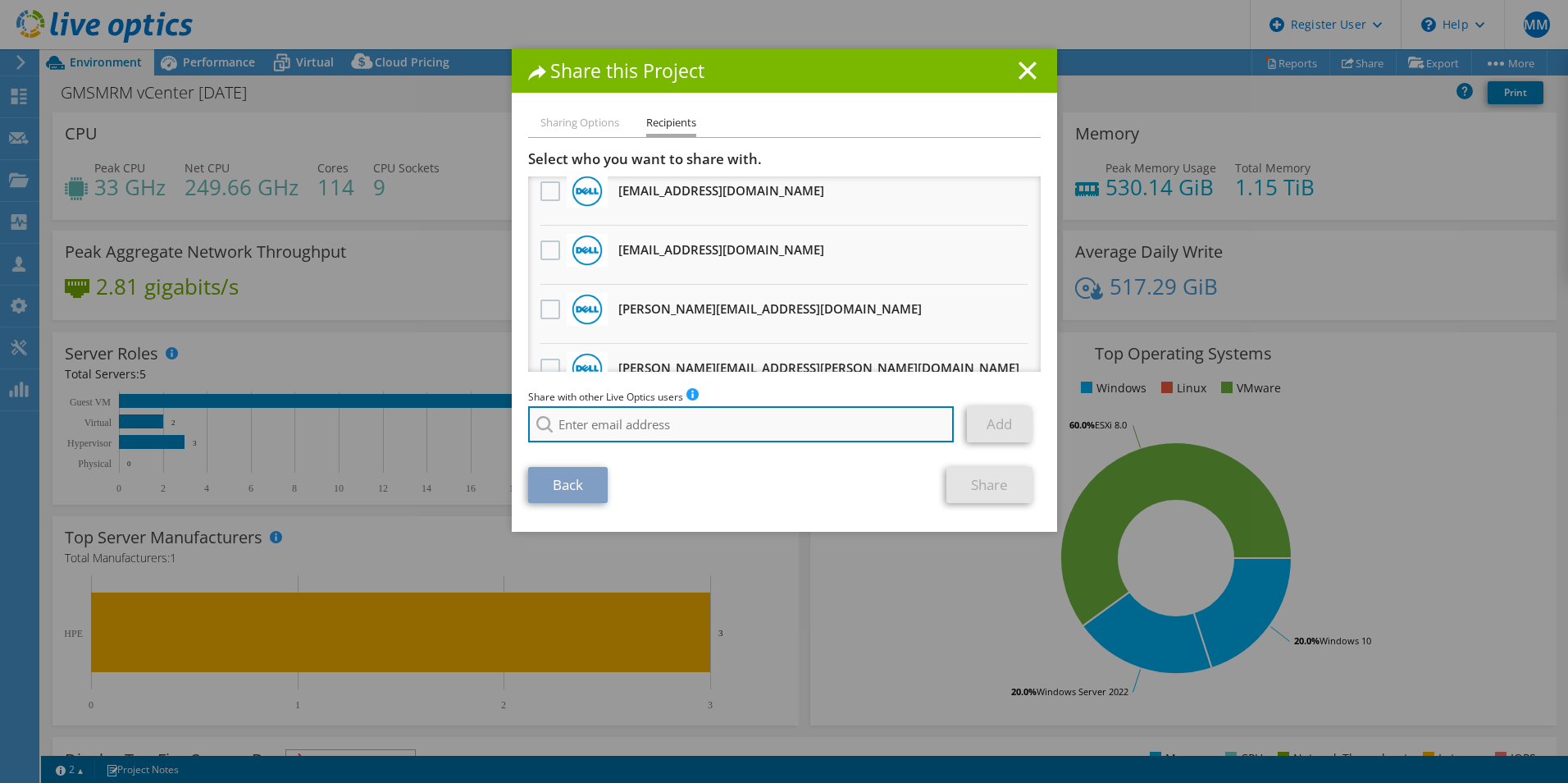
click at [624, 413] on input "search" at bounding box center [742, 424] width 427 height 36
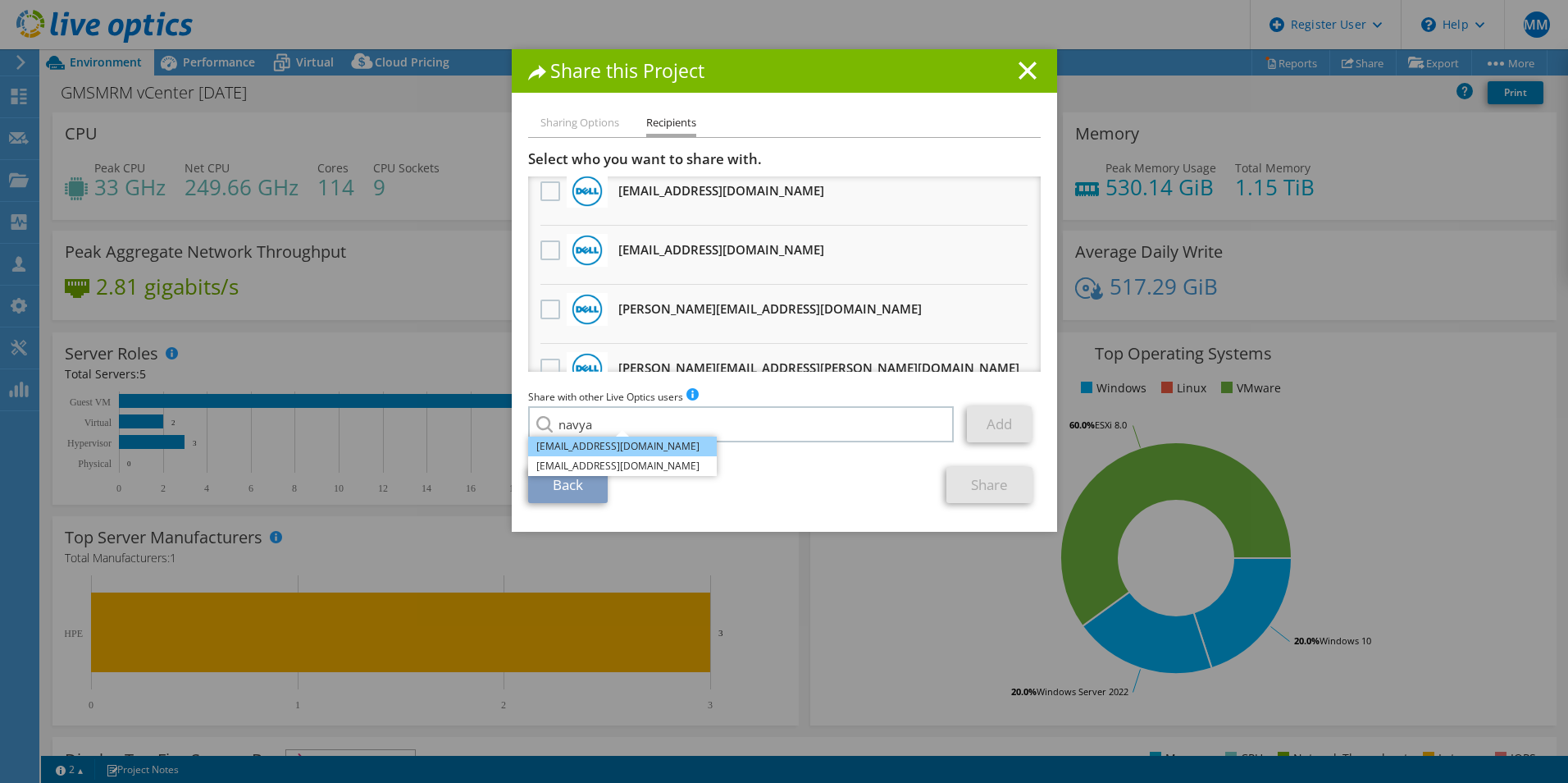
click at [621, 440] on li "[EMAIL_ADDRESS][DOMAIN_NAME]" at bounding box center [622, 447] width 189 height 20
type input "[EMAIL_ADDRESS][DOMAIN_NAME]"
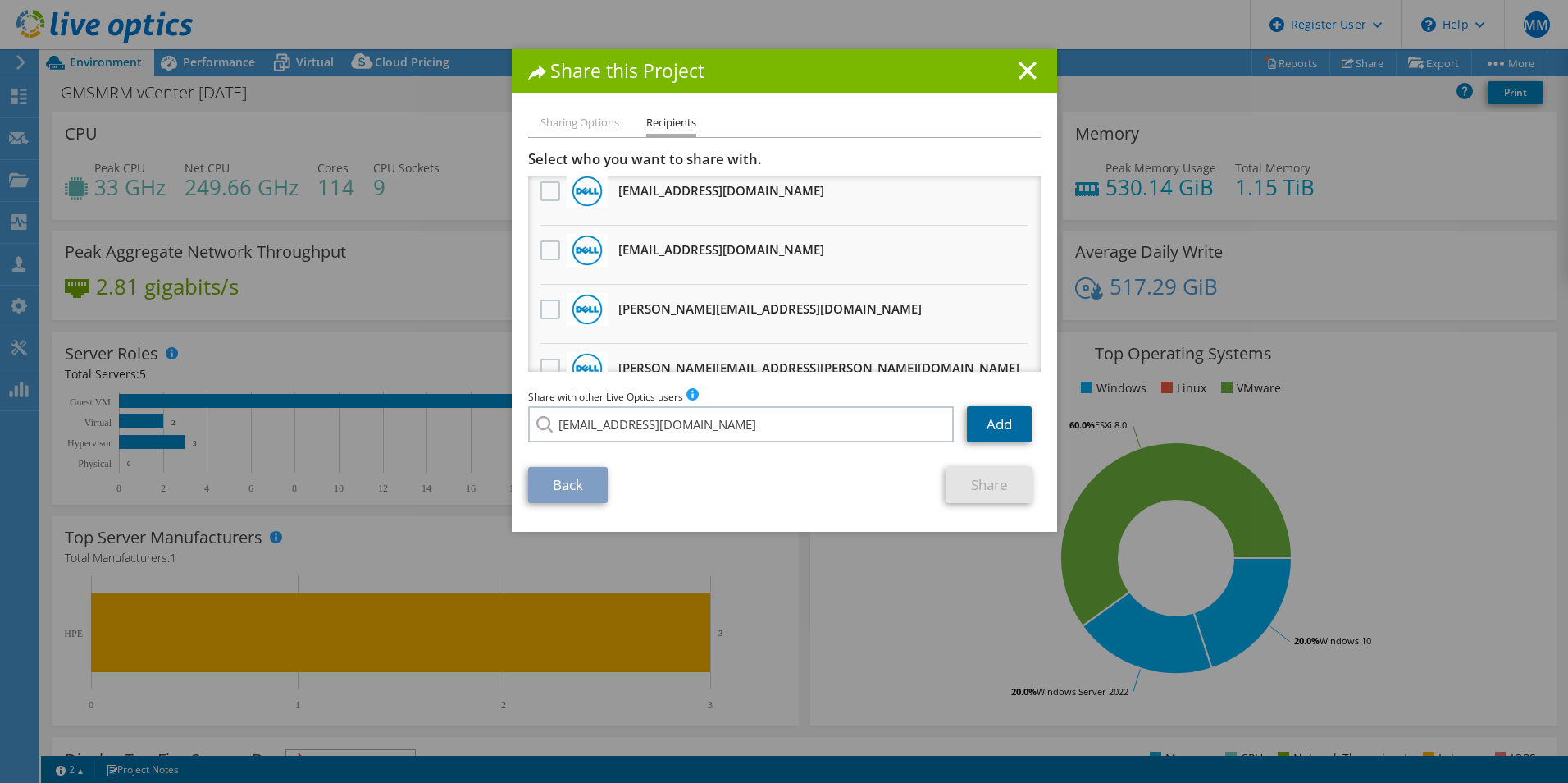
click at [997, 431] on link "Add" at bounding box center [999, 424] width 65 height 36
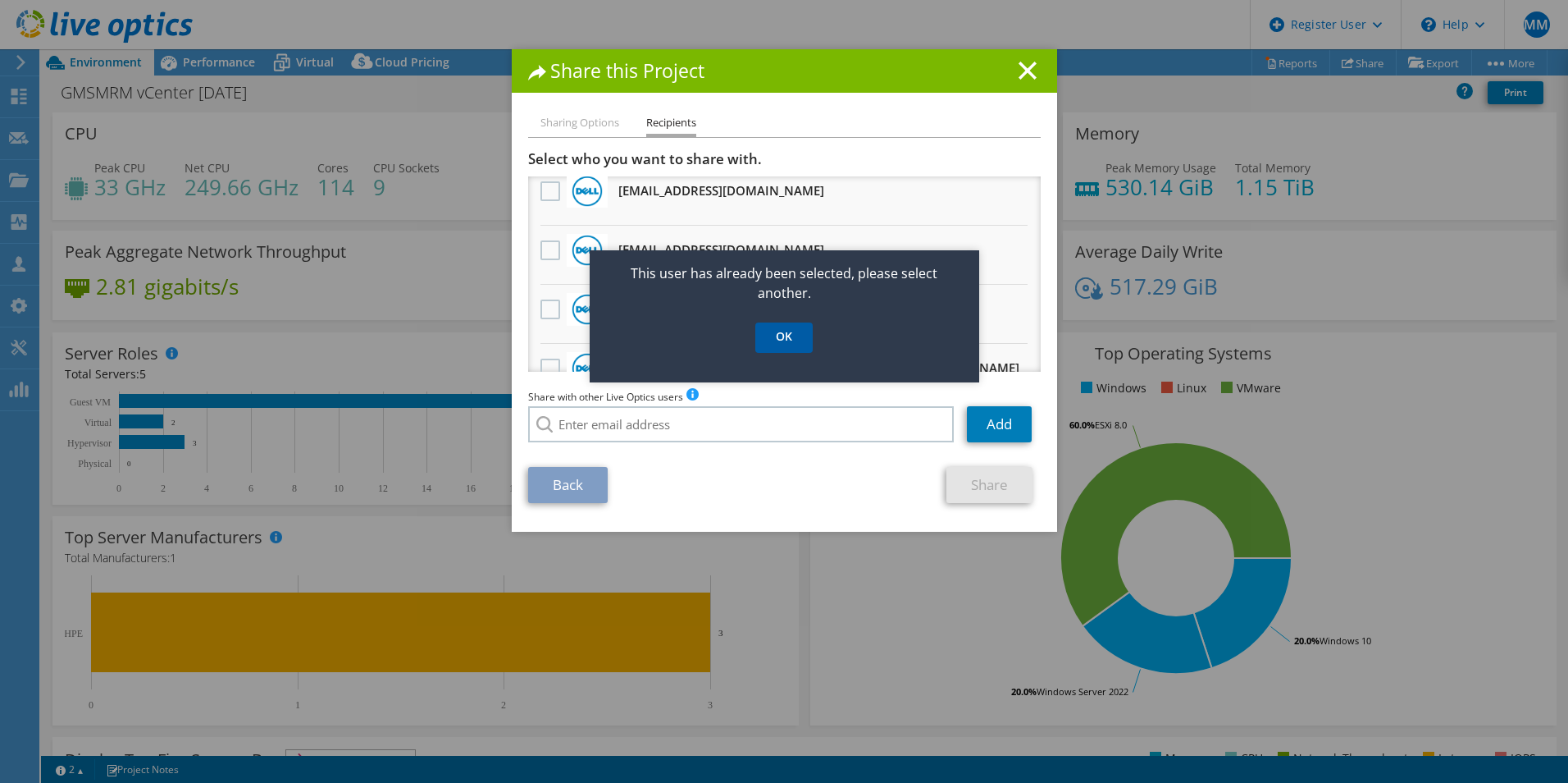
click at [794, 333] on link "OK" at bounding box center [784, 337] width 58 height 30
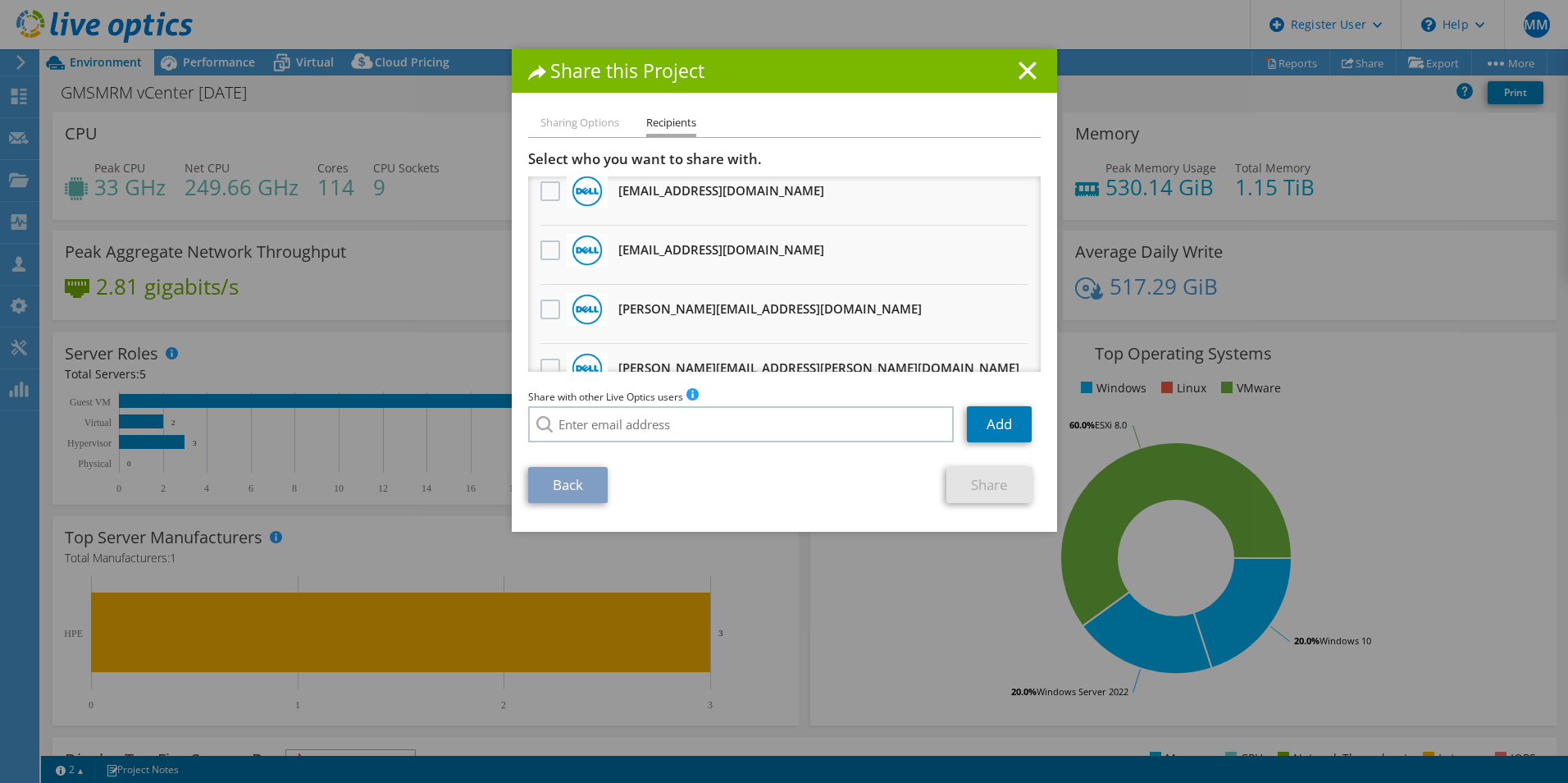
scroll to position [0, 0]
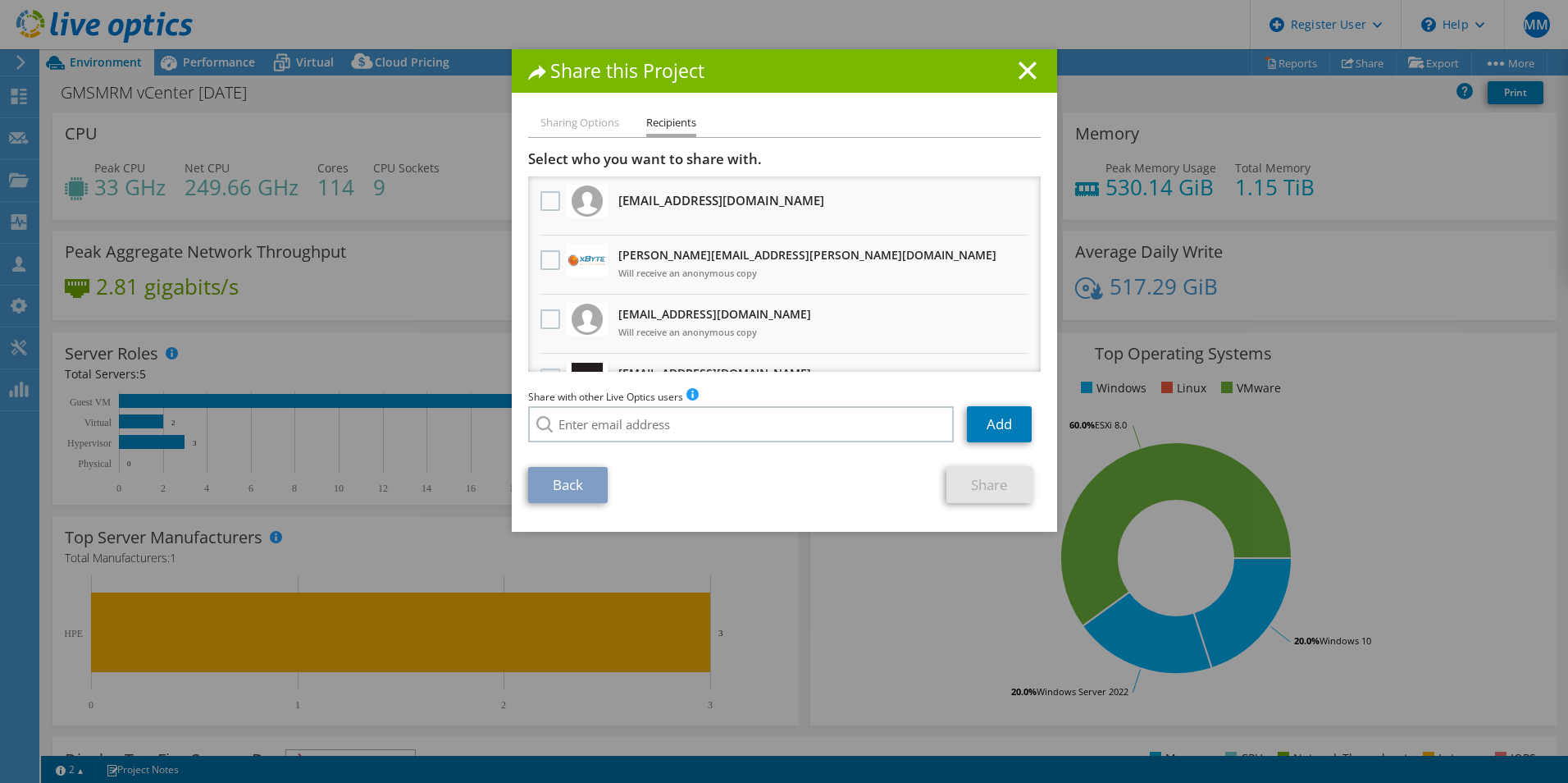
click at [1031, 54] on div "Share this Project" at bounding box center [784, 71] width 545 height 44
click at [1021, 67] on icon at bounding box center [1027, 71] width 18 height 18
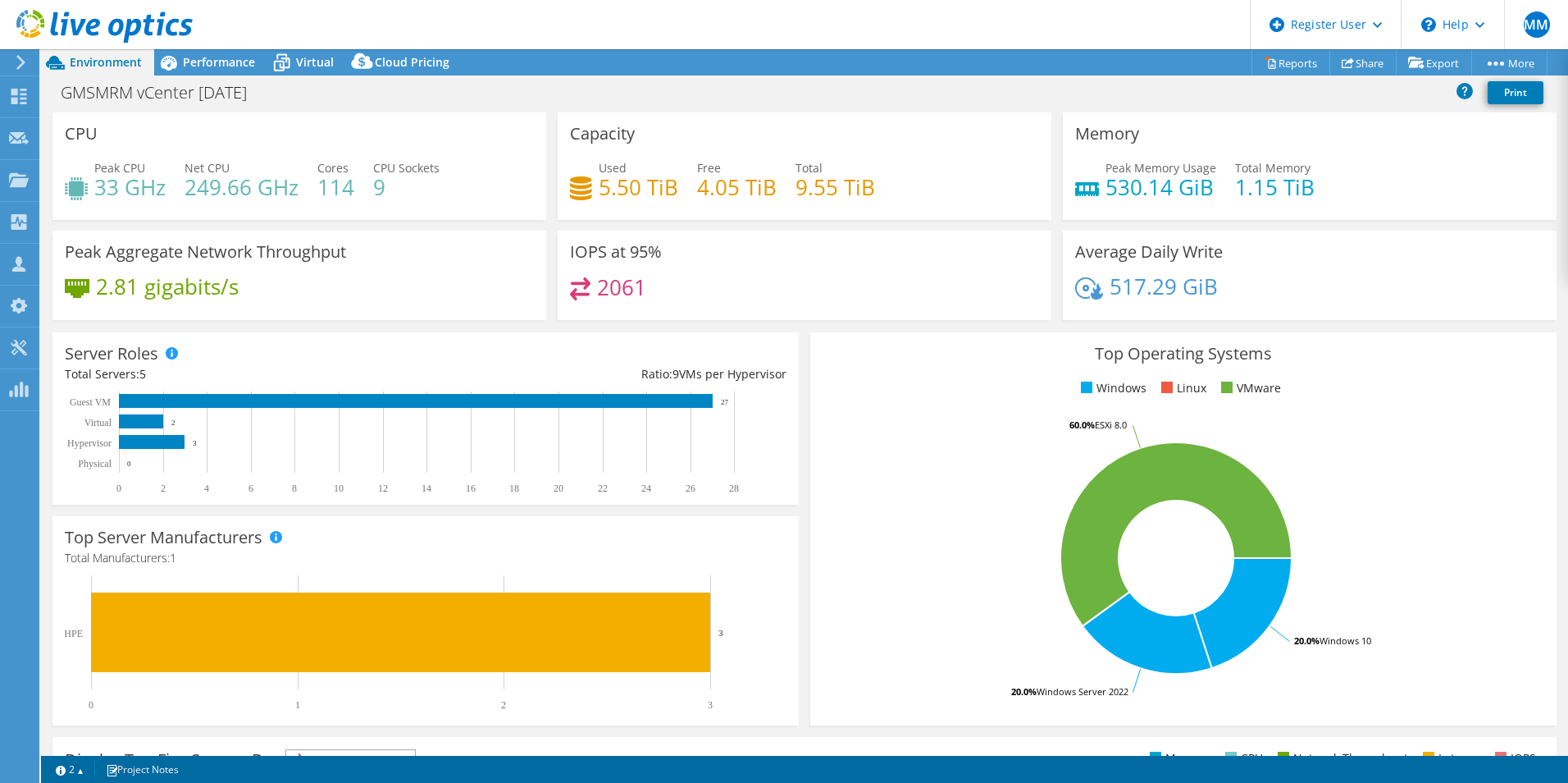
click at [238, 64] on span "Performance" at bounding box center [219, 62] width 73 height 16
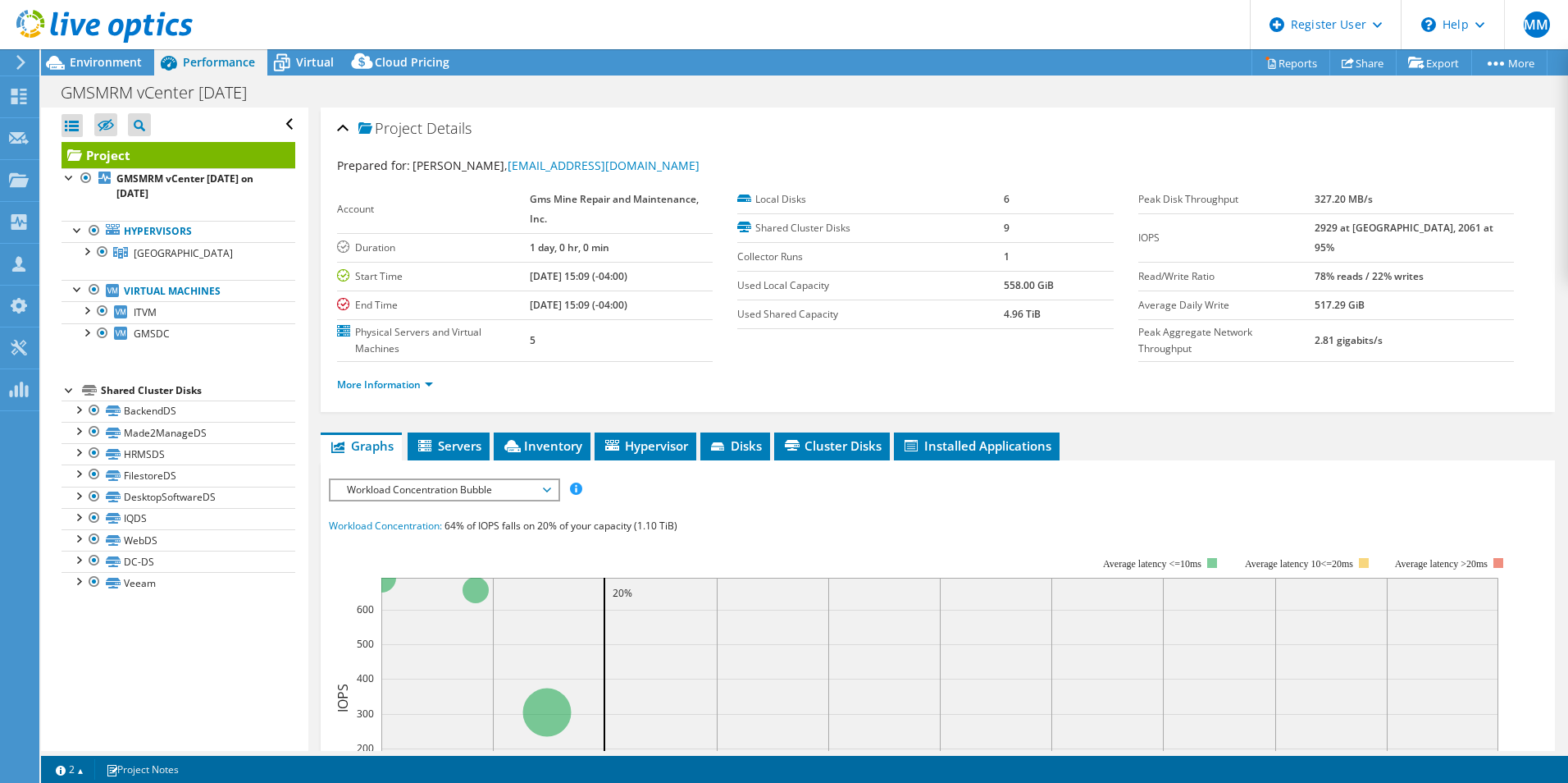
click at [101, 54] on div at bounding box center [96, 27] width 193 height 55
click at [62, 63] on icon at bounding box center [55, 63] width 19 height 14
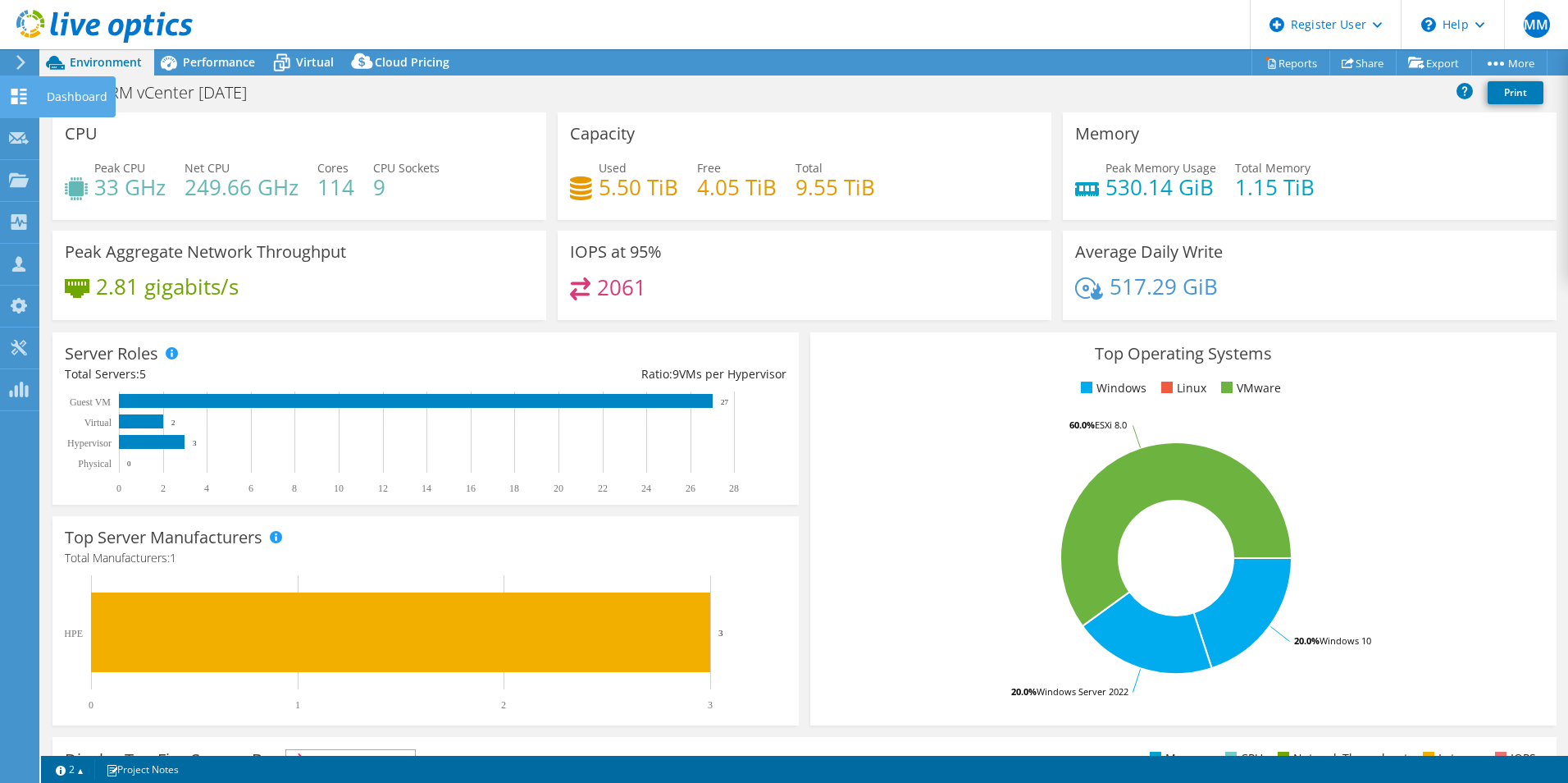
click at [26, 97] on use at bounding box center [19, 96] width 16 height 16
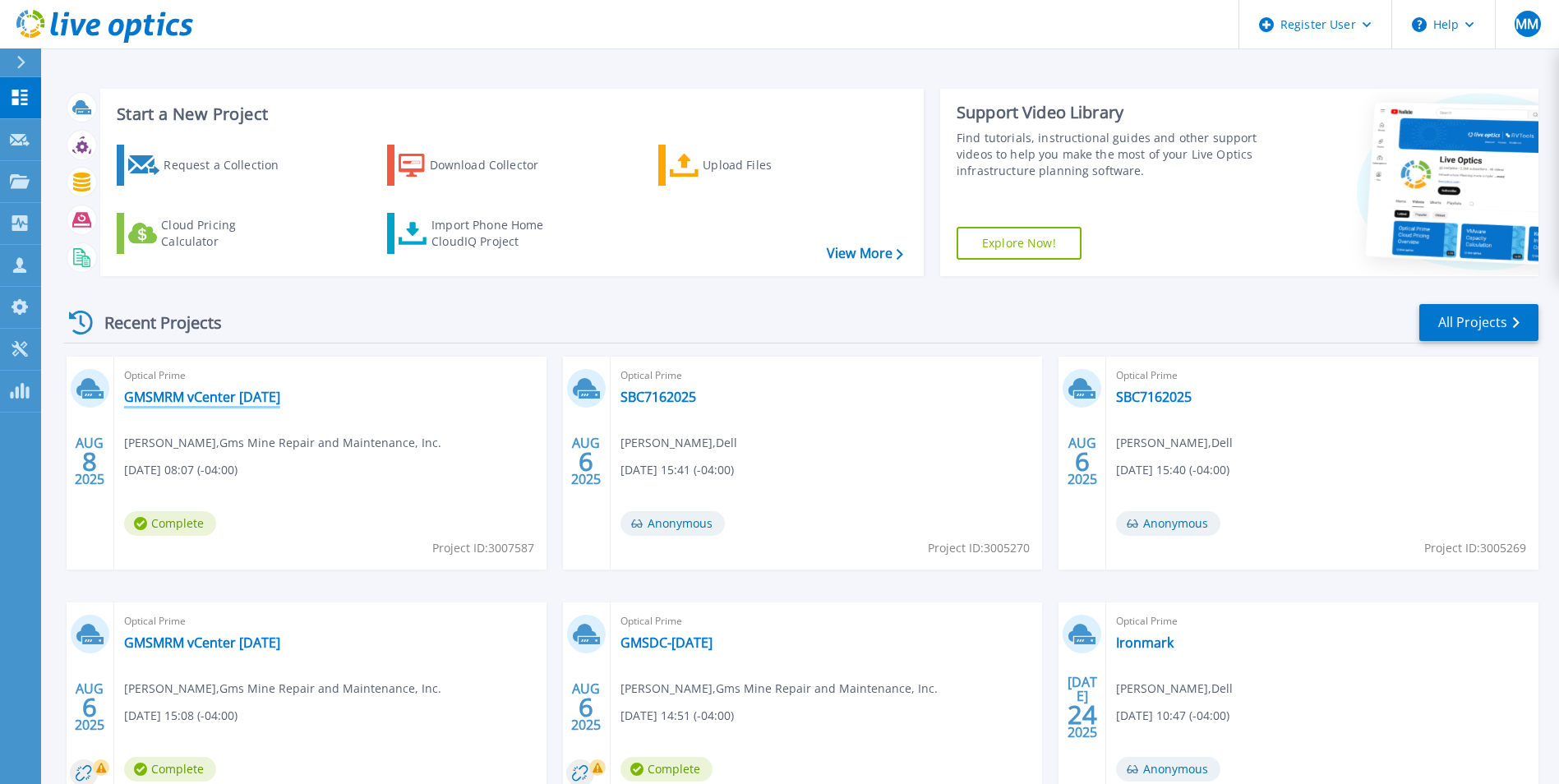
click at [221, 399] on link "GMSMRM vCenter [DATE]" at bounding box center [201, 397] width 156 height 17
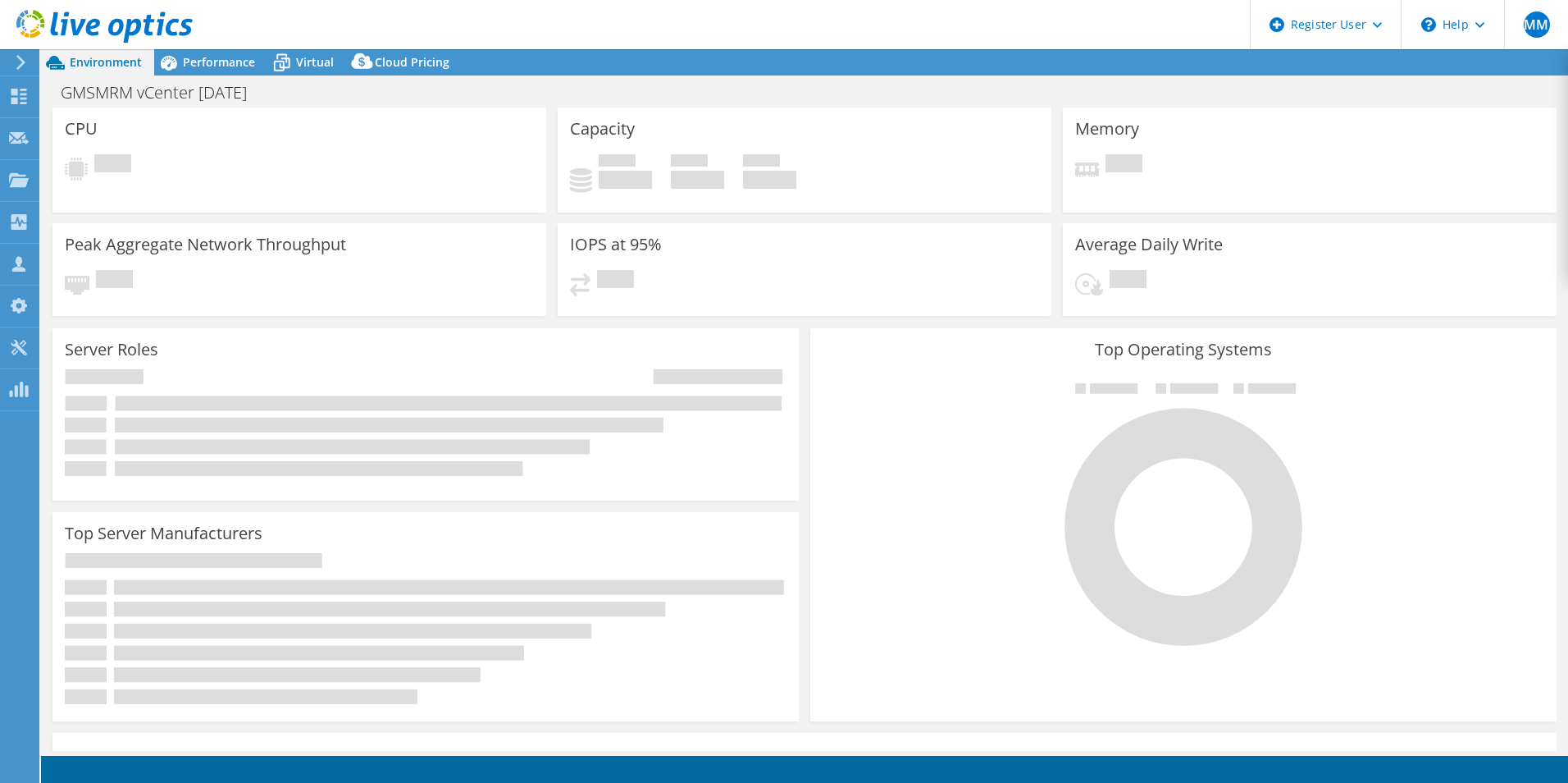
select select "USD"
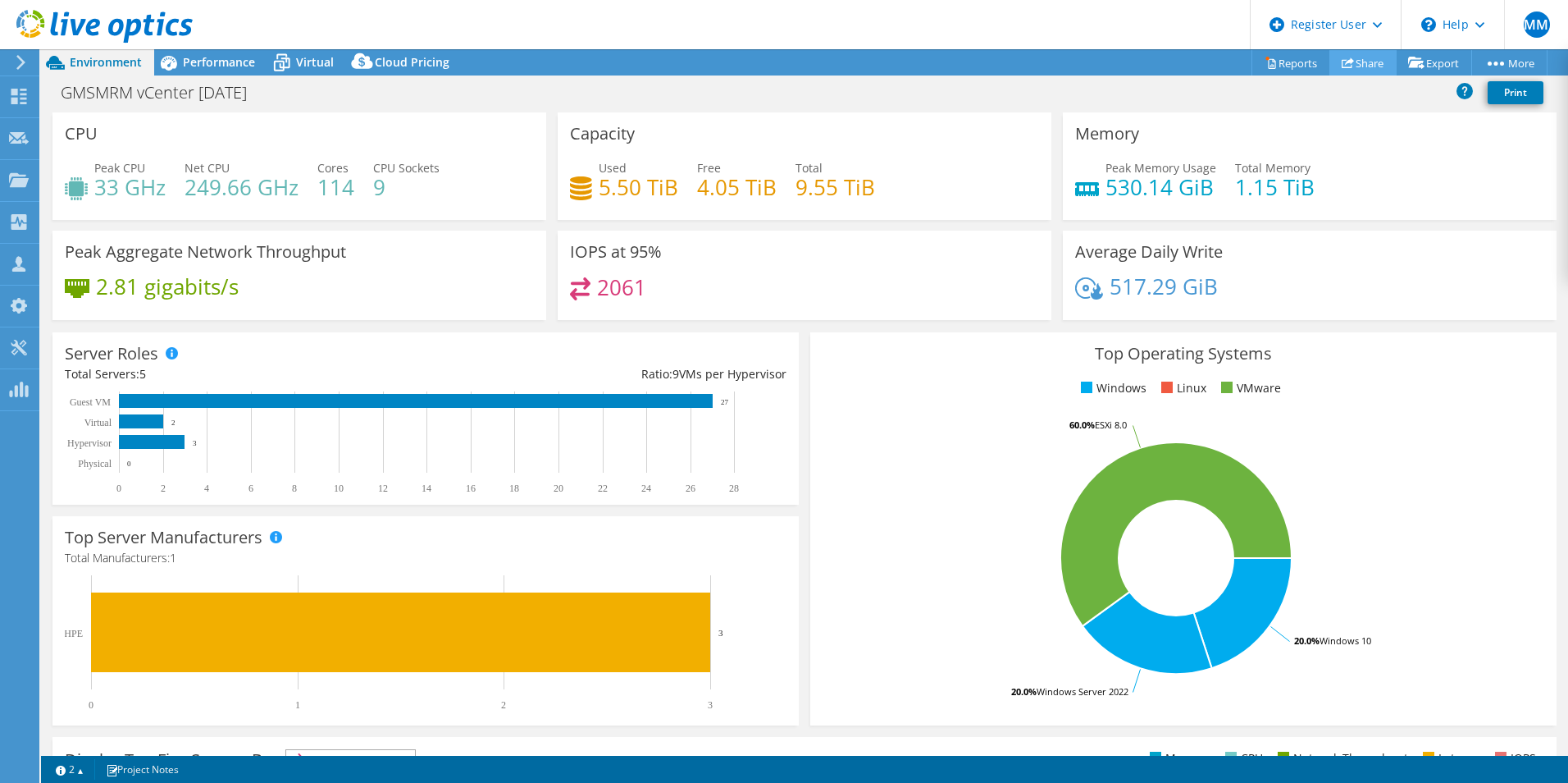
click at [1350, 75] on link "Share" at bounding box center [1364, 63] width 68 height 26
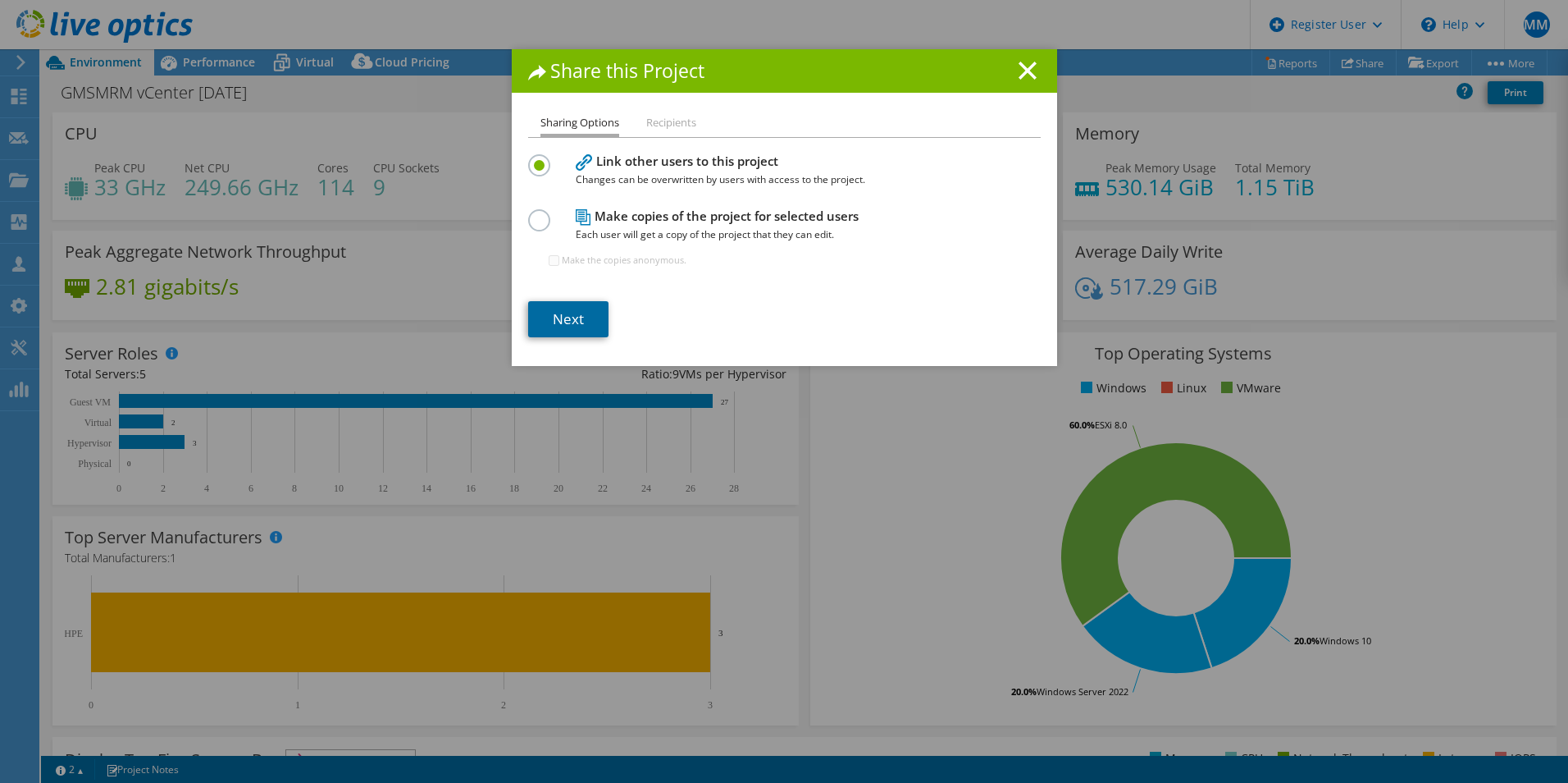
click at [562, 321] on link "Next" at bounding box center [569, 319] width 81 height 36
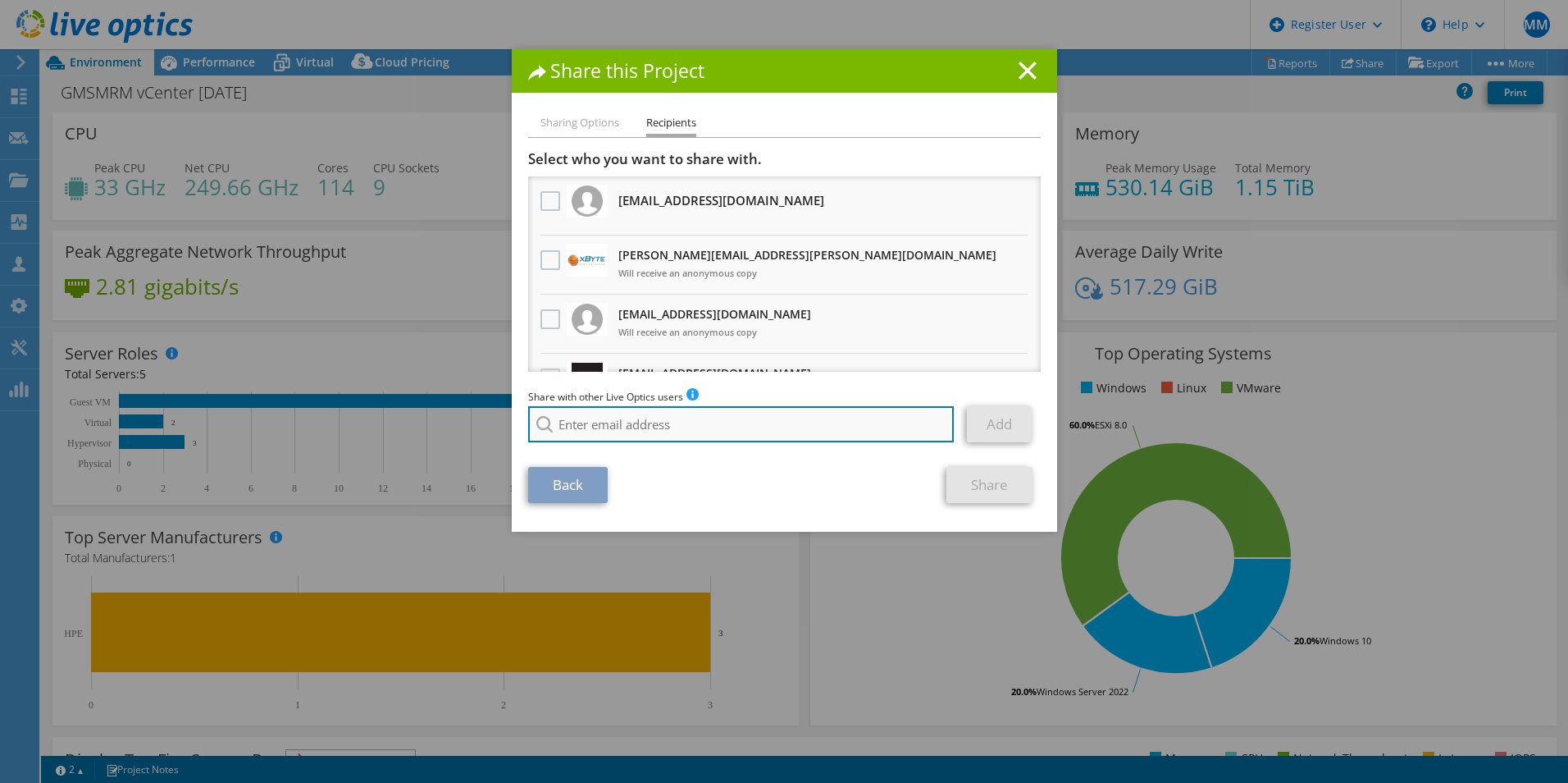
click at [597, 422] on input "search" at bounding box center [742, 424] width 427 height 36
click at [600, 457] on section "Select who you want to share with. All project copies will be anonymous. [EMAIL…" at bounding box center [784, 326] width 513 height 353
click at [634, 415] on input "[PERSON_NAME]" at bounding box center [742, 424] width 427 height 36
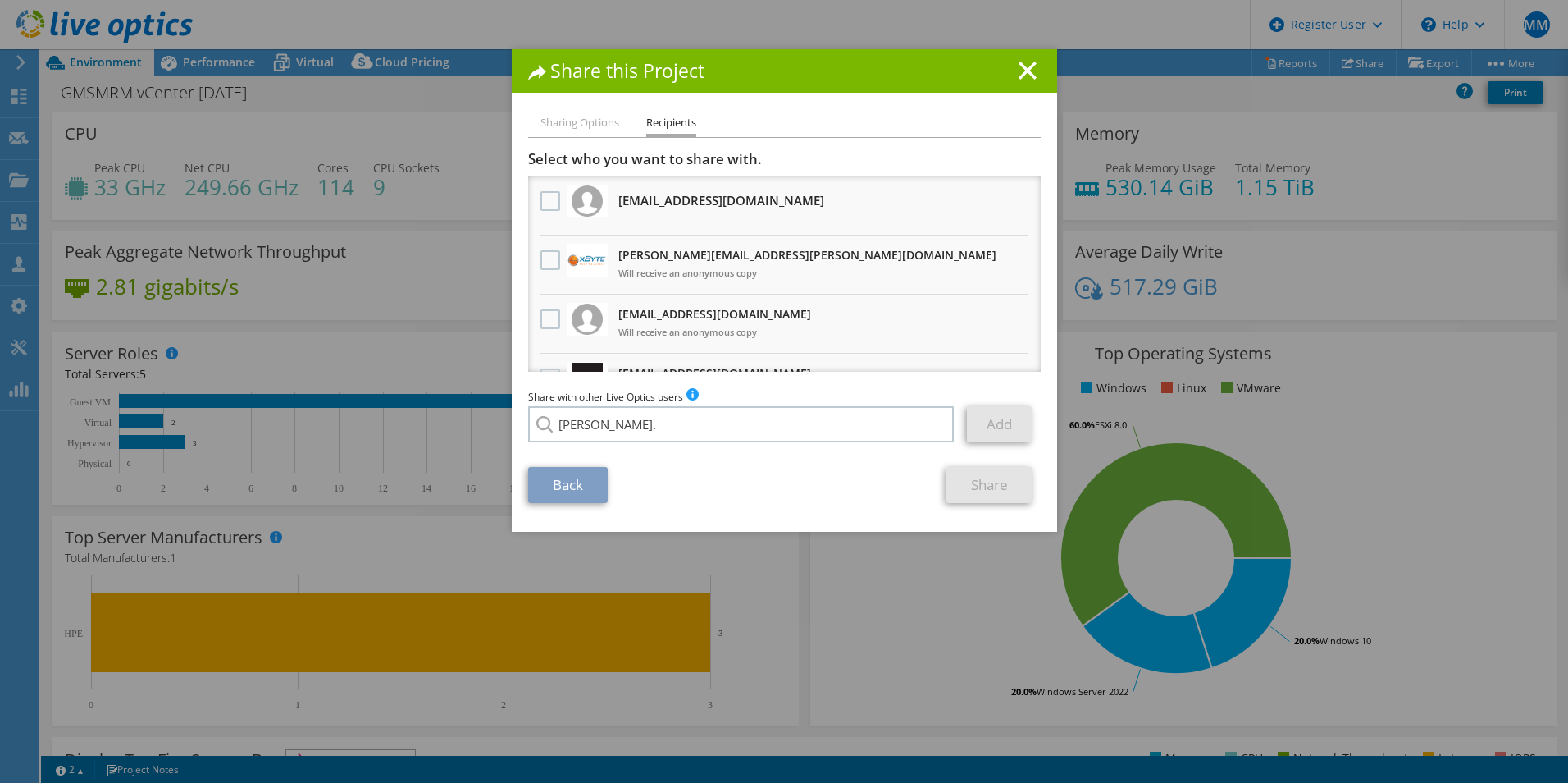
click at [644, 444] on li "[PERSON_NAME][EMAIL_ADDRESS][PERSON_NAME][DOMAIN_NAME]" at bounding box center [695, 436] width 334 height 20
type input "[PERSON_NAME][EMAIL_ADDRESS][PERSON_NAME][DOMAIN_NAME]"
click at [1013, 420] on link "Add" at bounding box center [999, 424] width 65 height 36
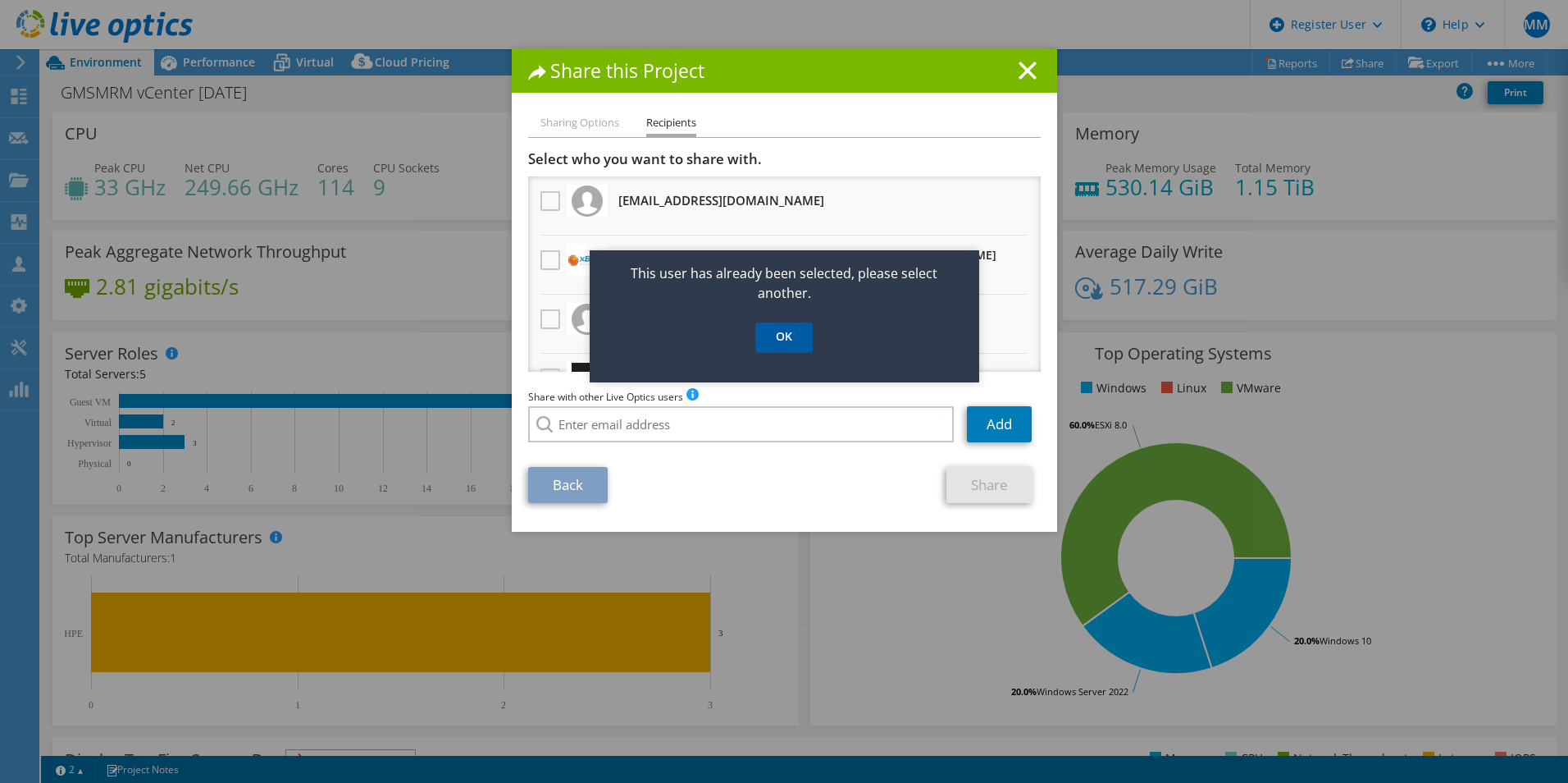
click at [792, 326] on link "OK" at bounding box center [784, 337] width 58 height 30
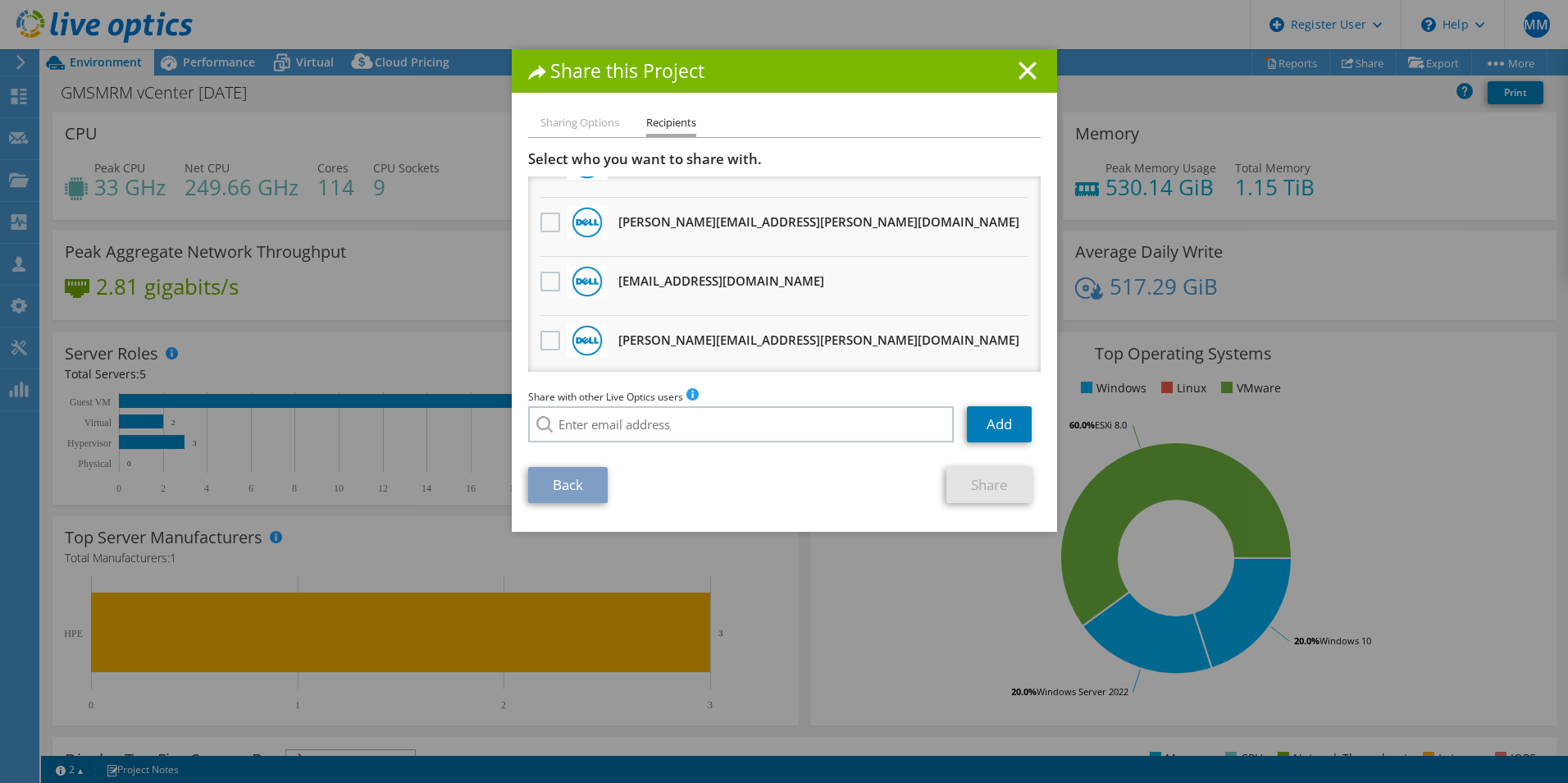
scroll to position [1104, 0]
click at [542, 223] on label at bounding box center [552, 219] width 24 height 20
click at [0, 0] on input "checkbox" at bounding box center [0, 0] width 0 height 0
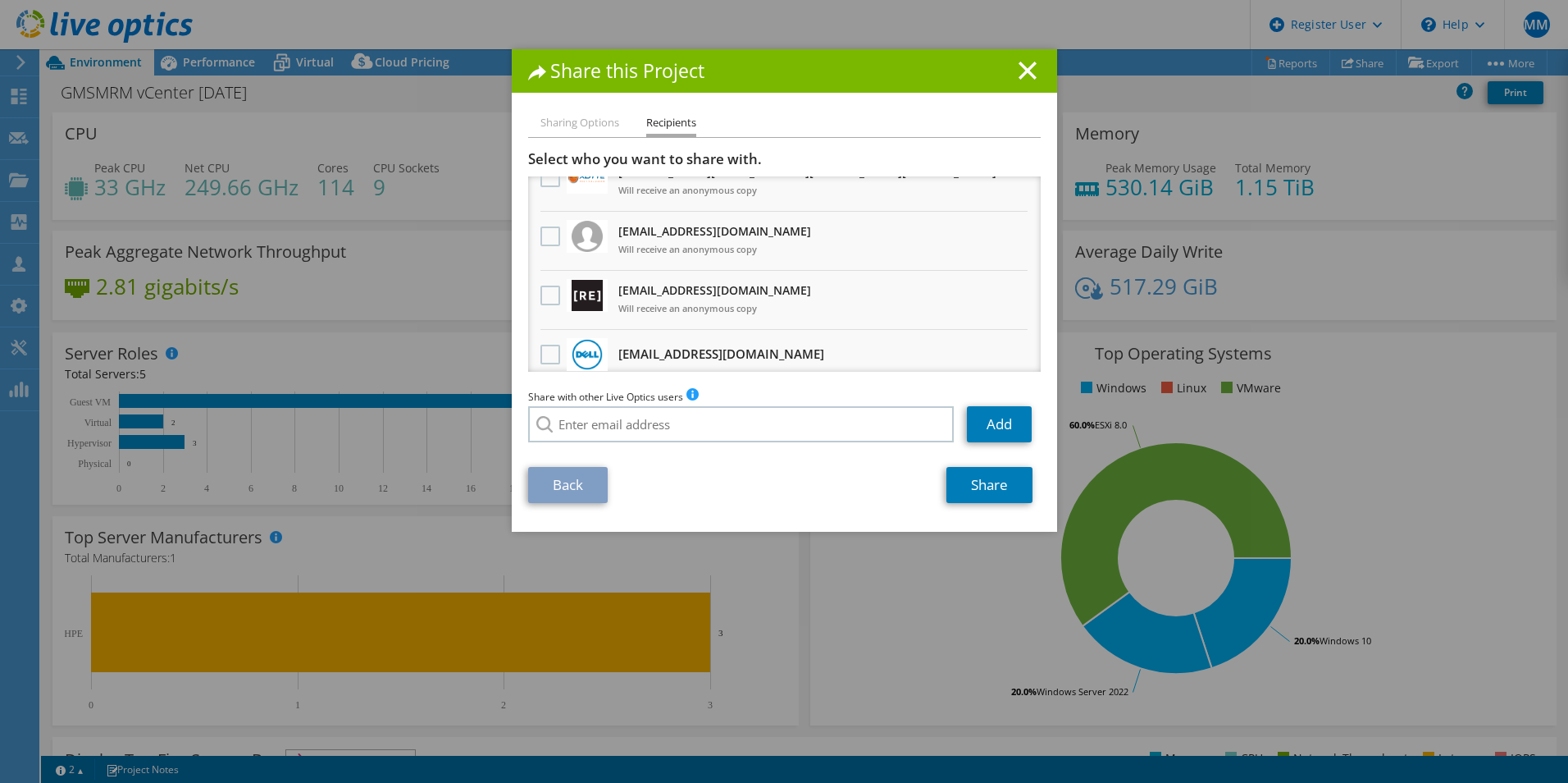
scroll to position [120, 0]
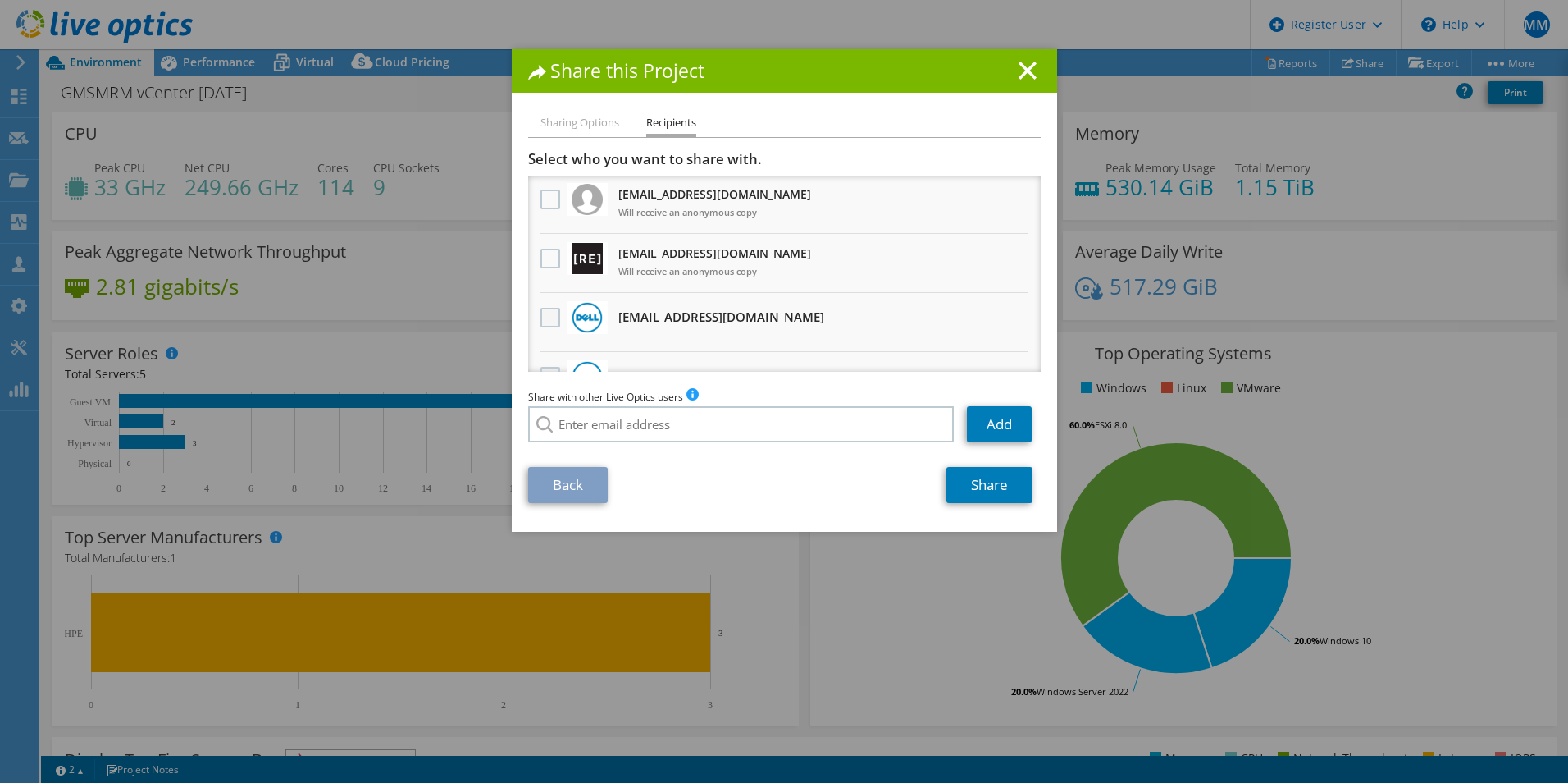
click at [541, 319] on label at bounding box center [552, 317] width 24 height 20
click at [0, 0] on input "checkbox" at bounding box center [0, 0] width 0 height 0
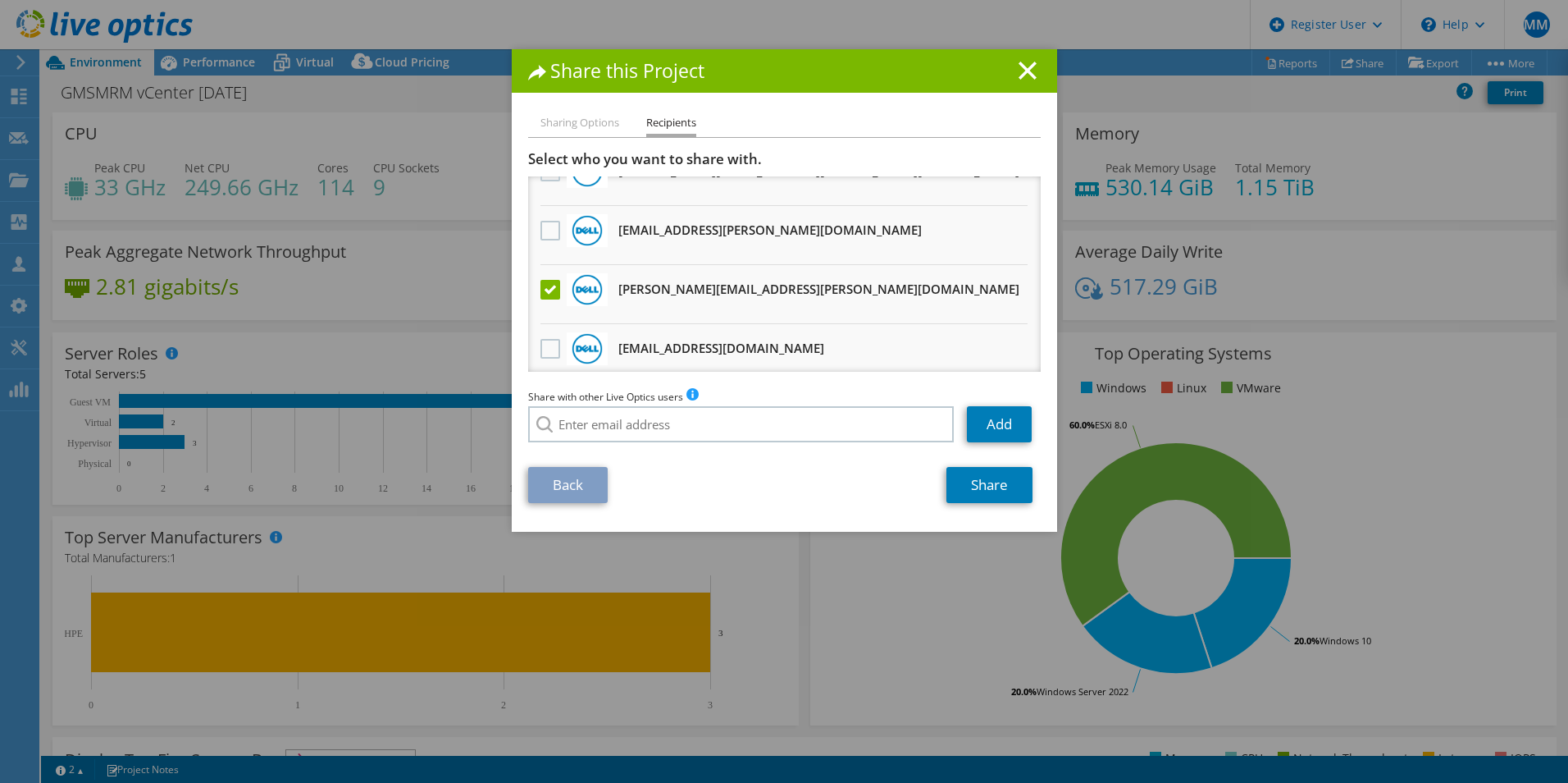
scroll to position [1104, 0]
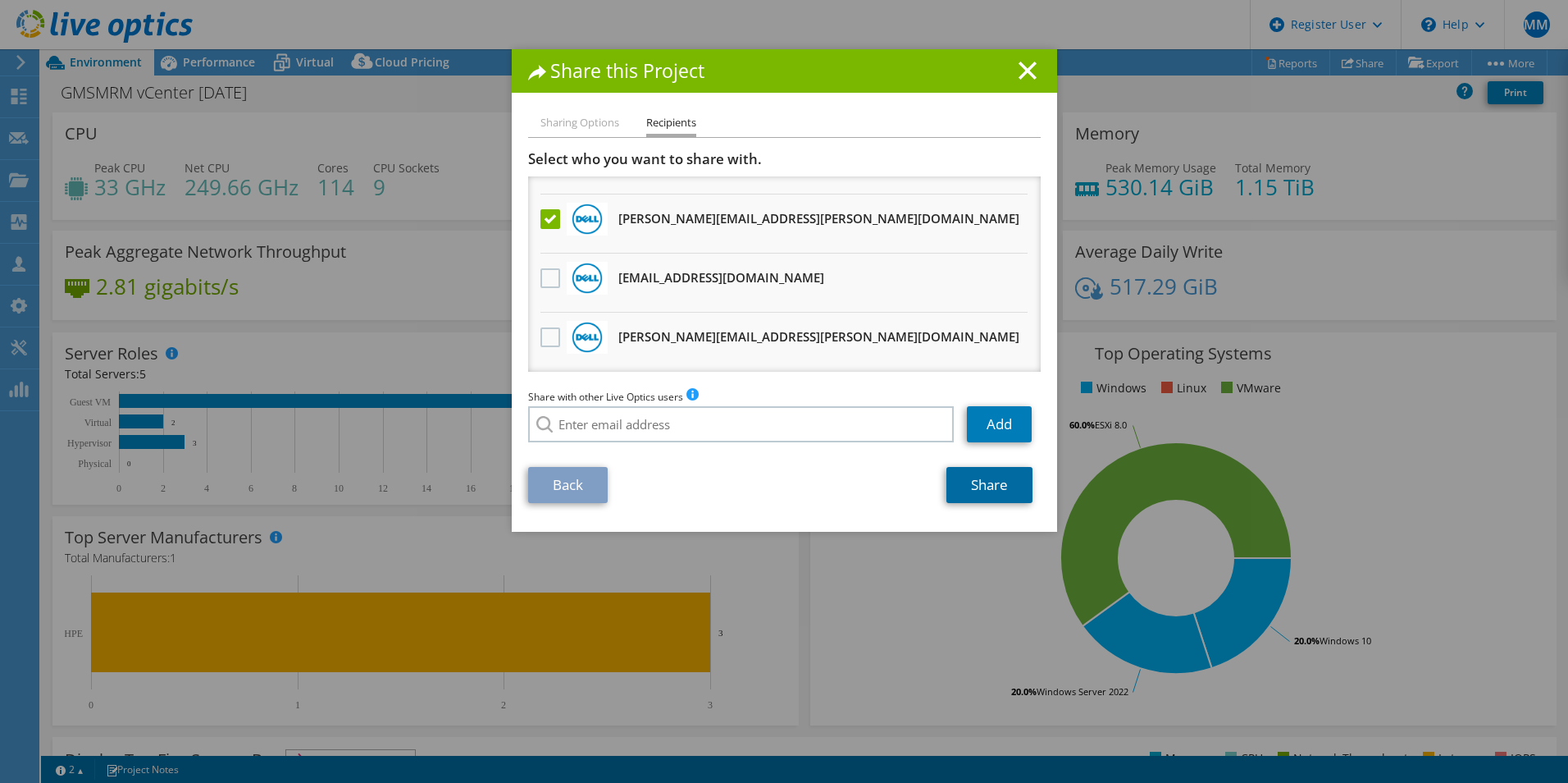
click at [981, 486] on link "Share" at bounding box center [990, 485] width 87 height 36
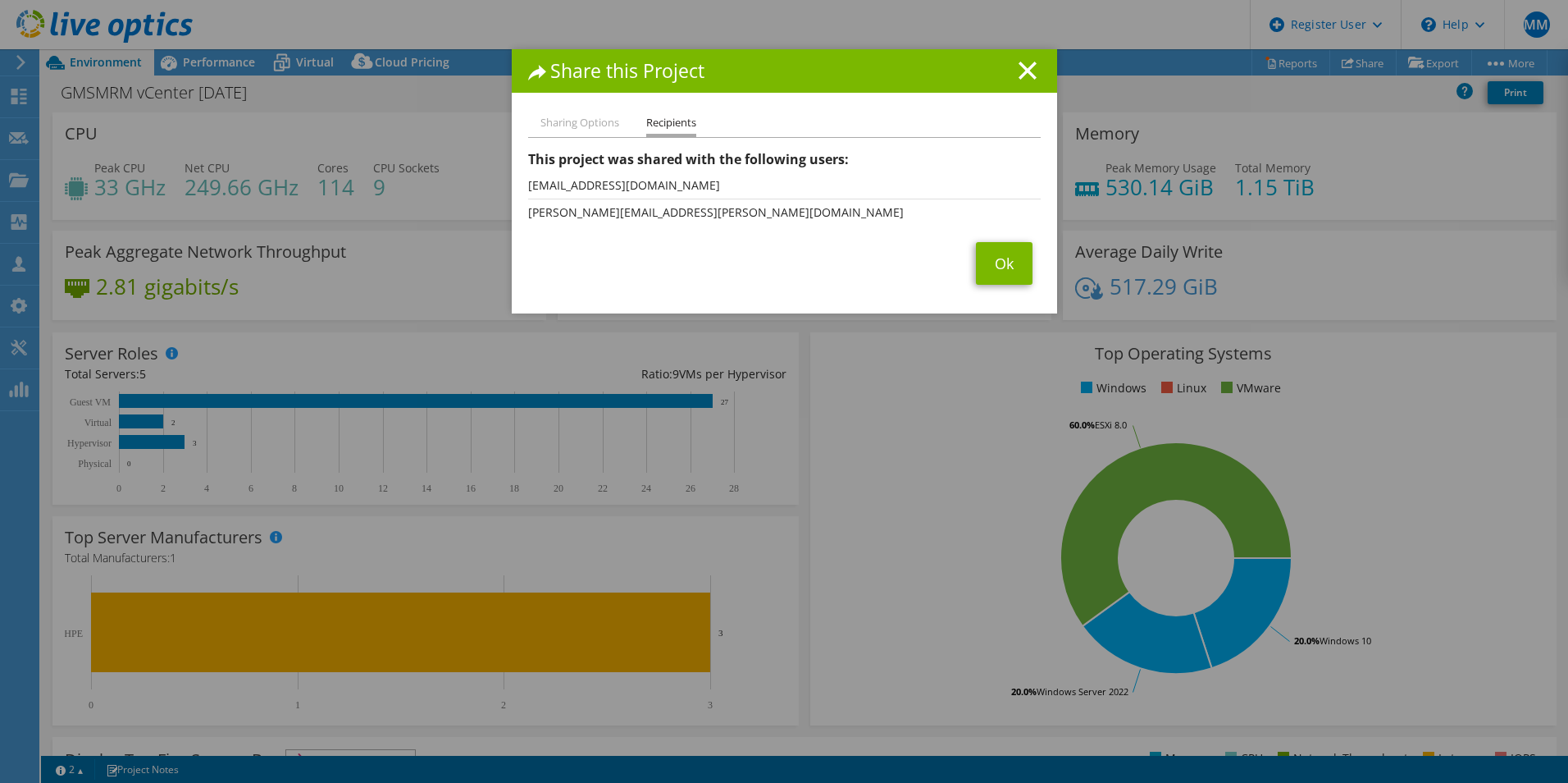
click at [1042, 274] on div "Sharing Options Recipients Link other users to this project Changes can be over…" at bounding box center [784, 213] width 545 height 200
click at [989, 270] on link "Ok" at bounding box center [1004, 264] width 57 height 43
